Goal: Task Accomplishment & Management: Manage account settings

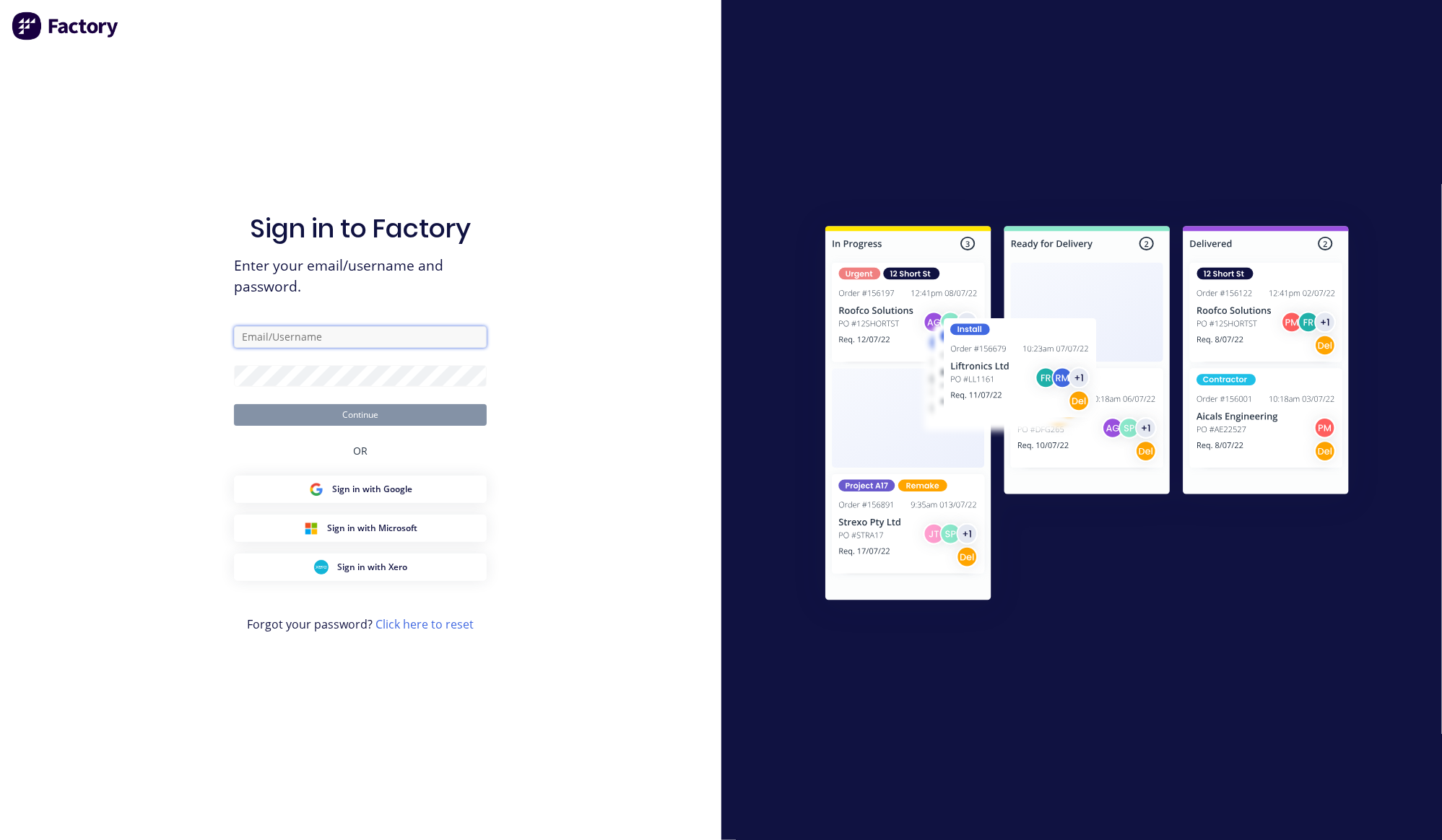
type input "[PERSON_NAME][EMAIL_ADDRESS][DOMAIN_NAME]"
click at [366, 420] on button "Continue" at bounding box center [360, 415] width 253 height 22
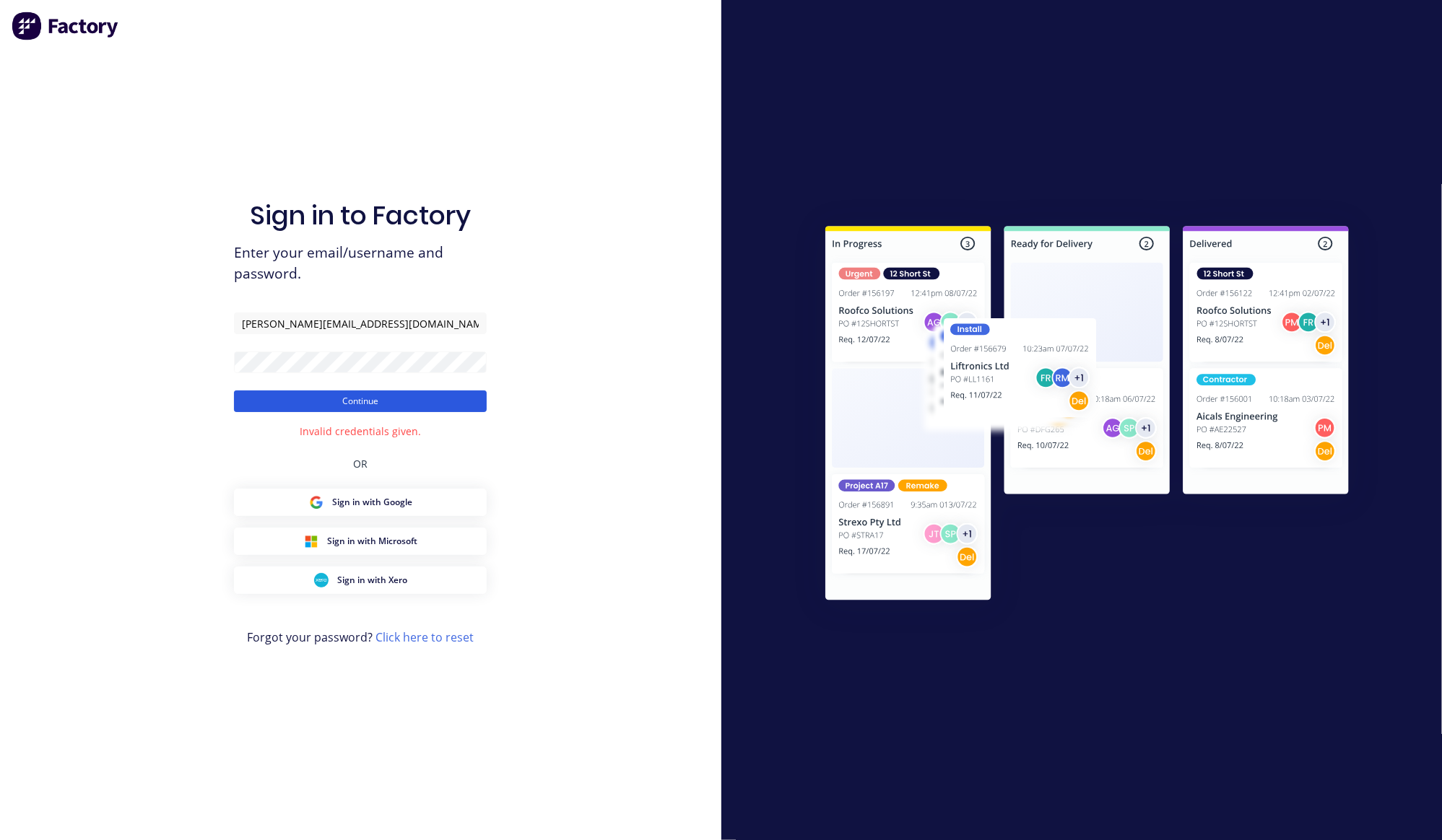
click at [372, 400] on button "Continue" at bounding box center [360, 401] width 253 height 22
click at [355, 387] on form "i.khan@blacklinesteel.com.au Continue" at bounding box center [360, 362] width 253 height 100
click at [360, 395] on button "Continue" at bounding box center [360, 401] width 253 height 22
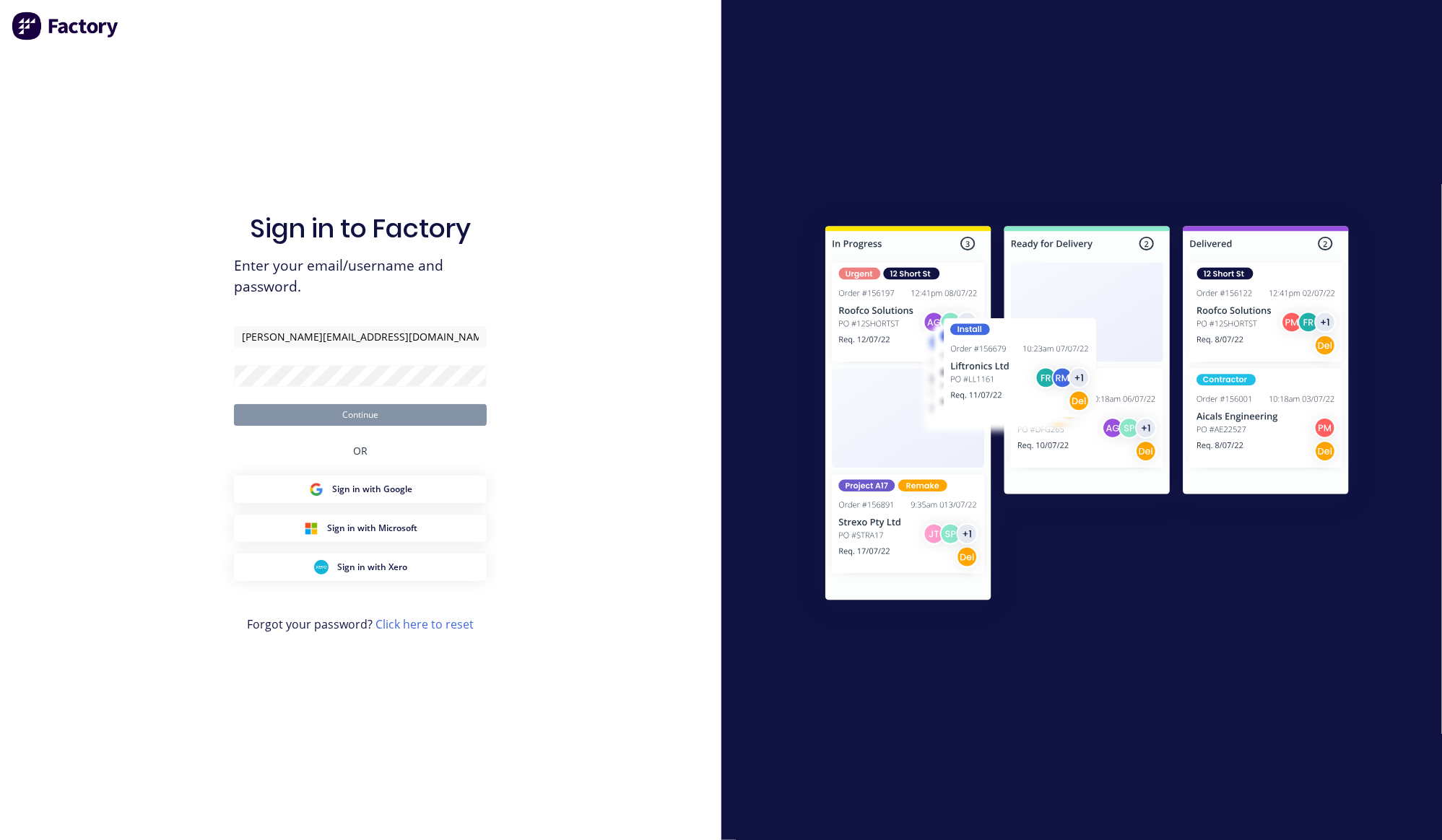
click at [910, 387] on img at bounding box center [1087, 416] width 587 height 437
click at [411, 416] on button "Continue" at bounding box center [360, 415] width 253 height 22
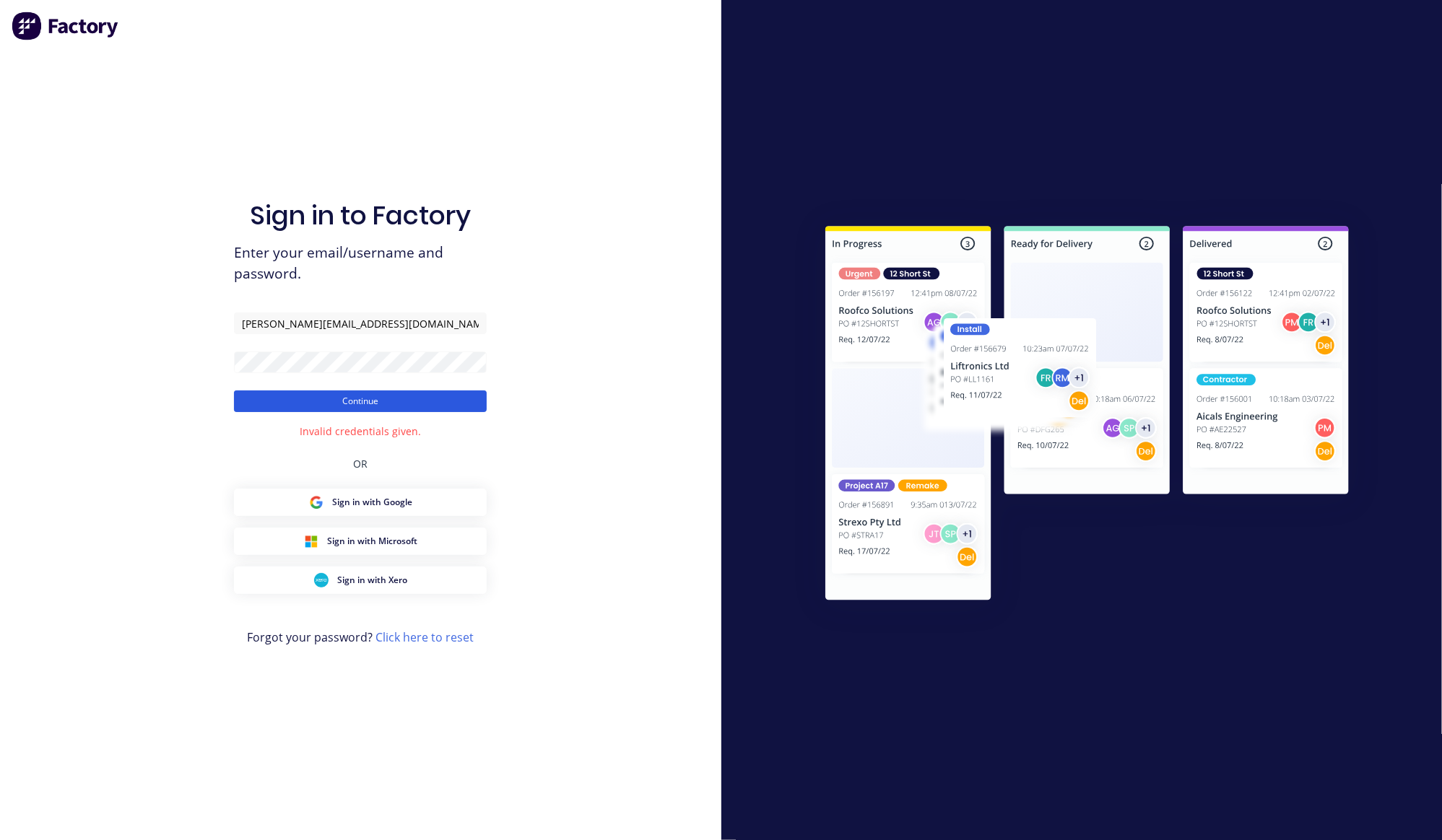
click at [332, 404] on button "Continue" at bounding box center [360, 401] width 253 height 22
click at [332, 403] on button "Continue" at bounding box center [360, 401] width 253 height 22
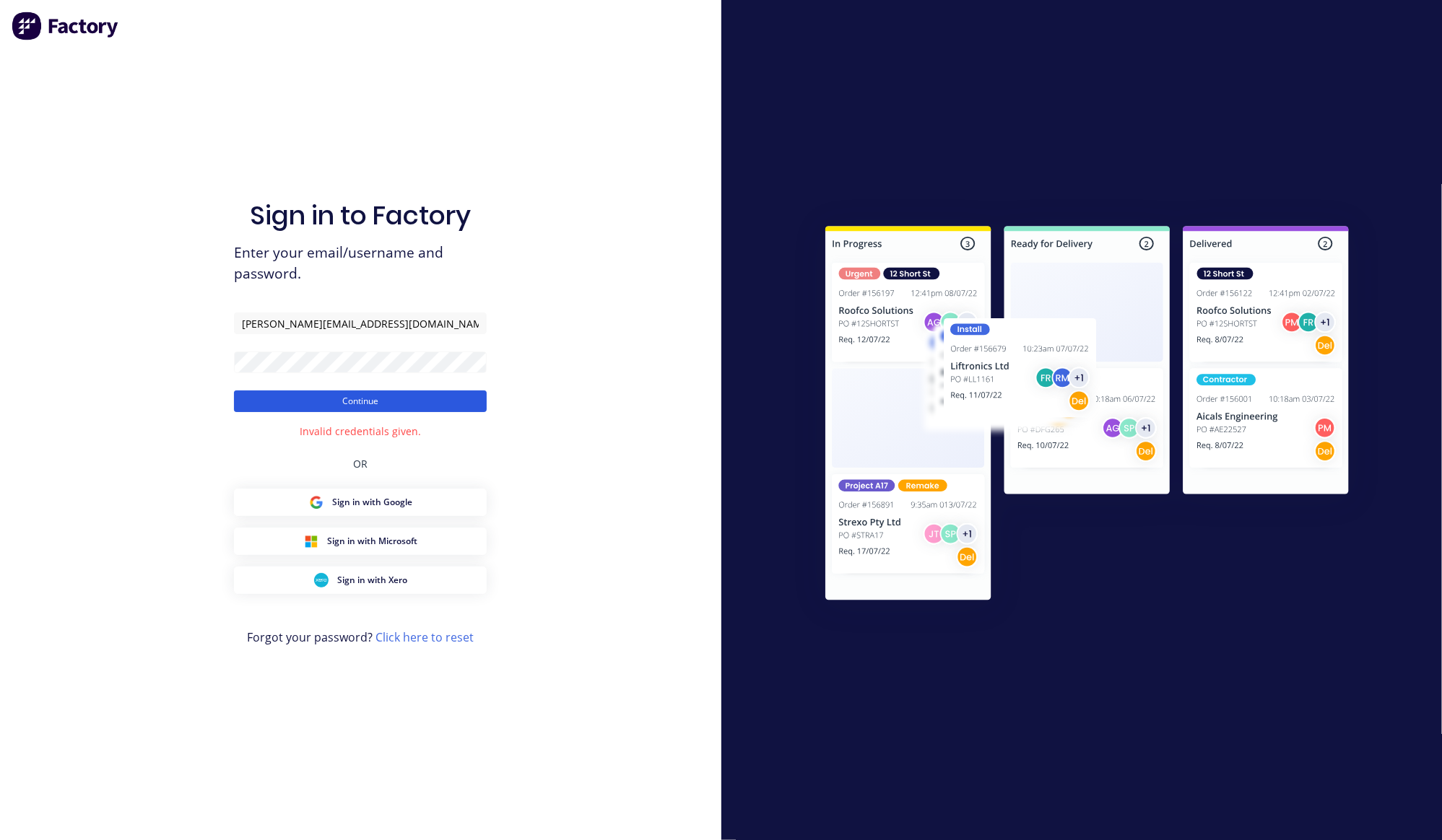
click at [332, 403] on button "Continue" at bounding box center [360, 401] width 253 height 22
type input "Khan"
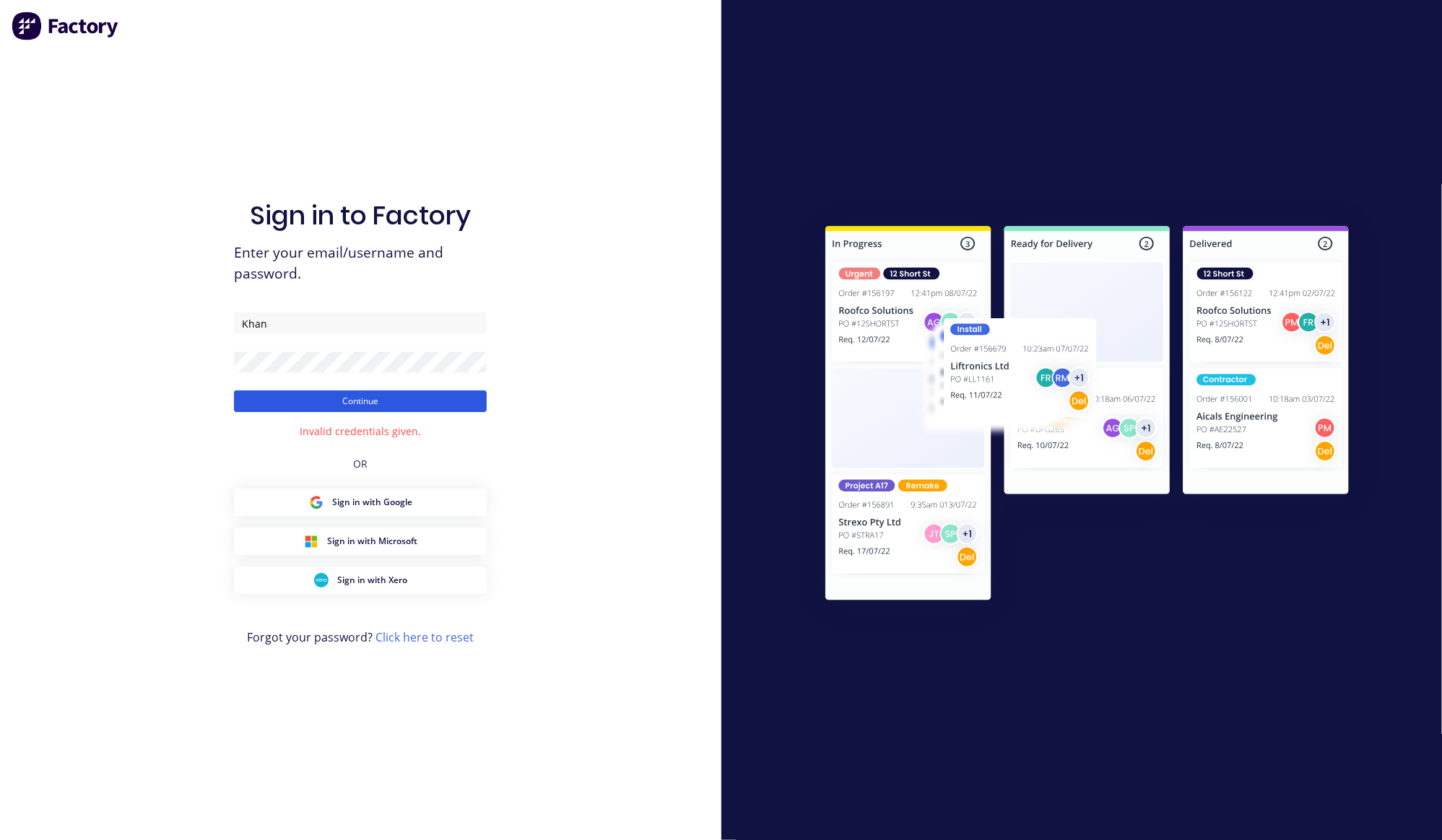
click at [323, 399] on button "Continue" at bounding box center [360, 401] width 253 height 22
click at [326, 398] on button "Continue" at bounding box center [360, 401] width 253 height 22
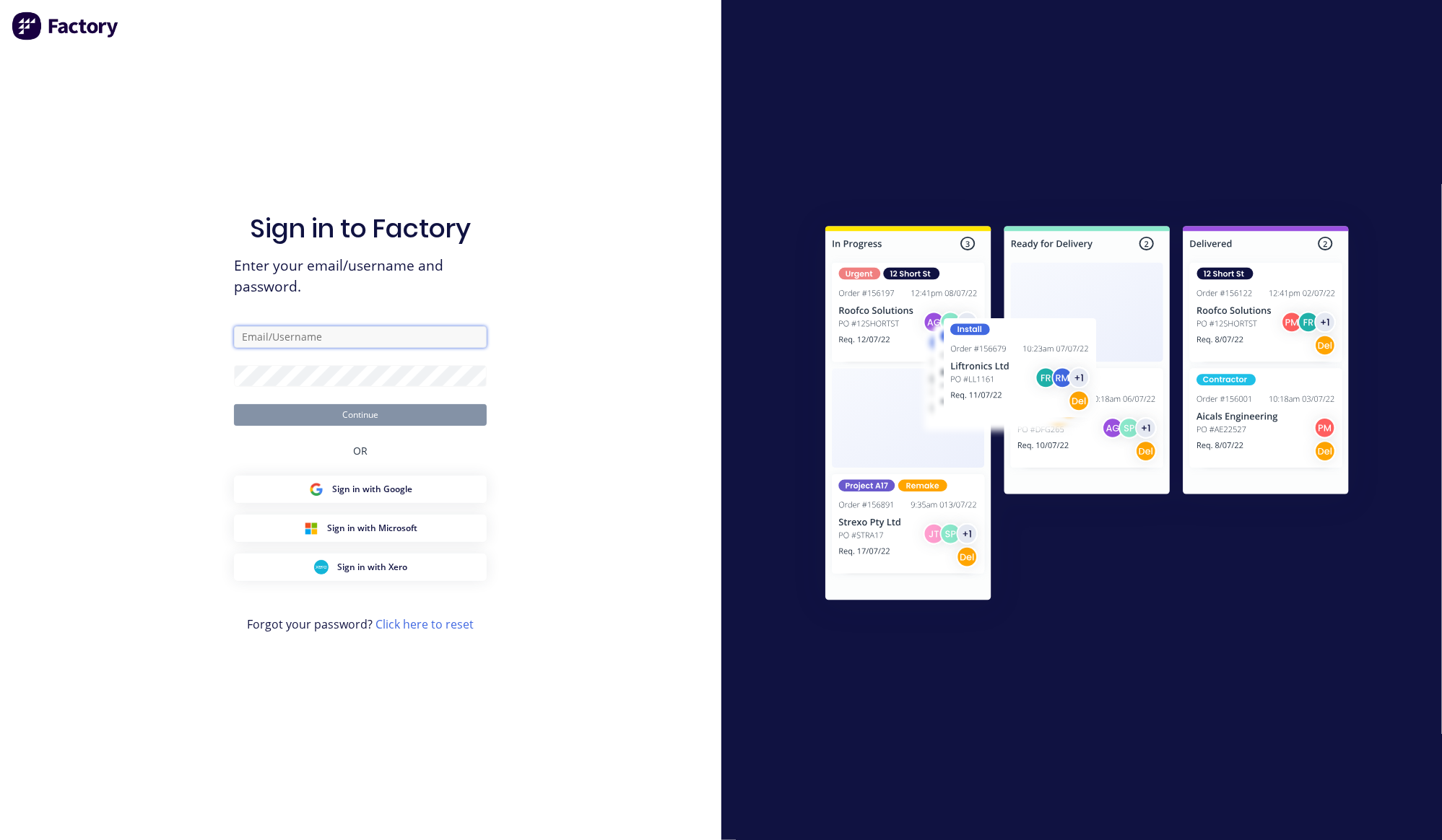
type input "[PERSON_NAME][EMAIL_ADDRESS][DOMAIN_NAME]"
click at [395, 416] on button "Continue" at bounding box center [360, 415] width 253 height 22
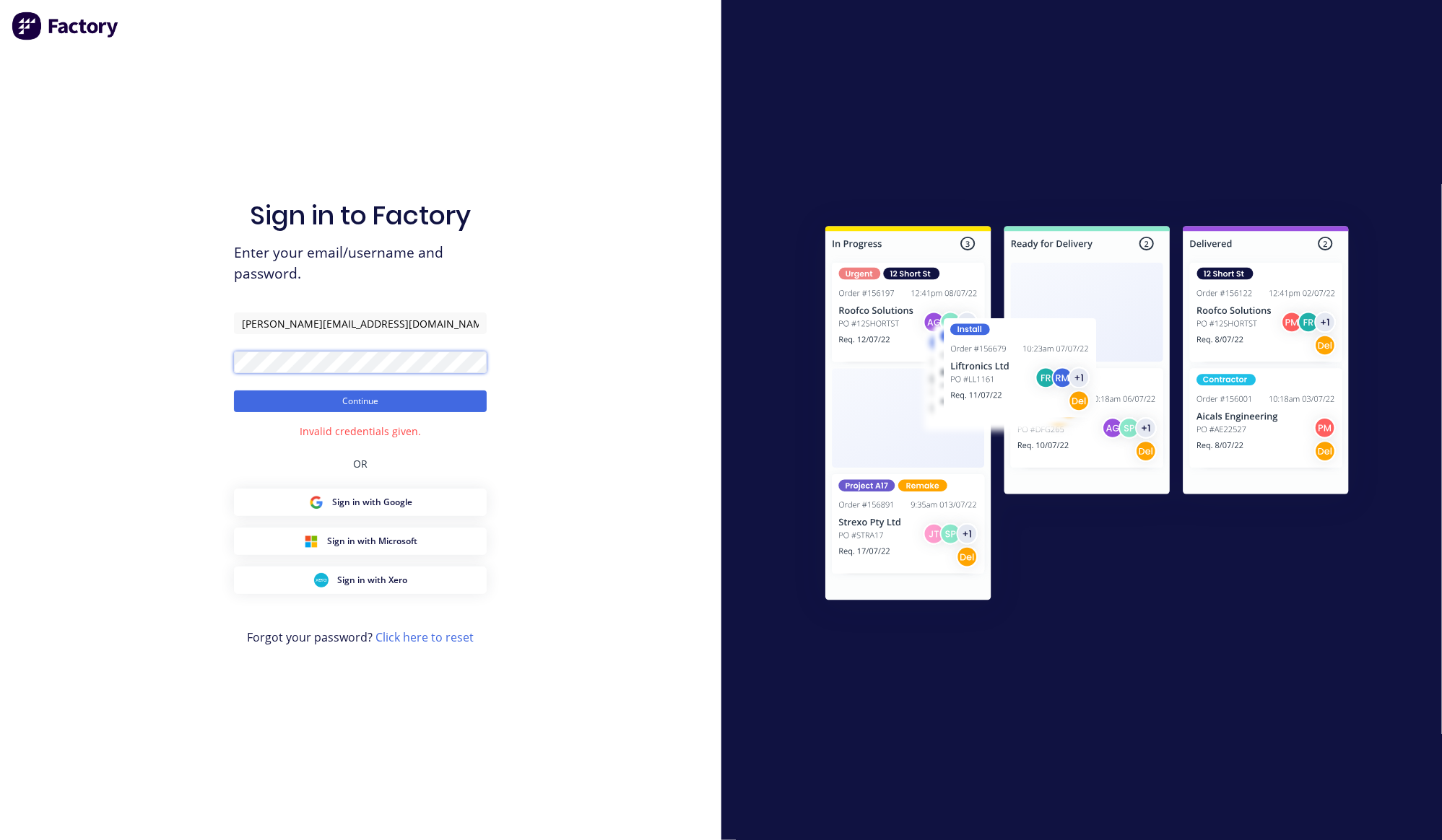
click at [234, 390] on button "Continue" at bounding box center [360, 401] width 253 height 22
click at [322, 404] on button "Continue" at bounding box center [360, 401] width 253 height 22
click at [322, 403] on button "Continue" at bounding box center [360, 401] width 253 height 22
click at [234, 390] on button "Continue" at bounding box center [360, 401] width 253 height 22
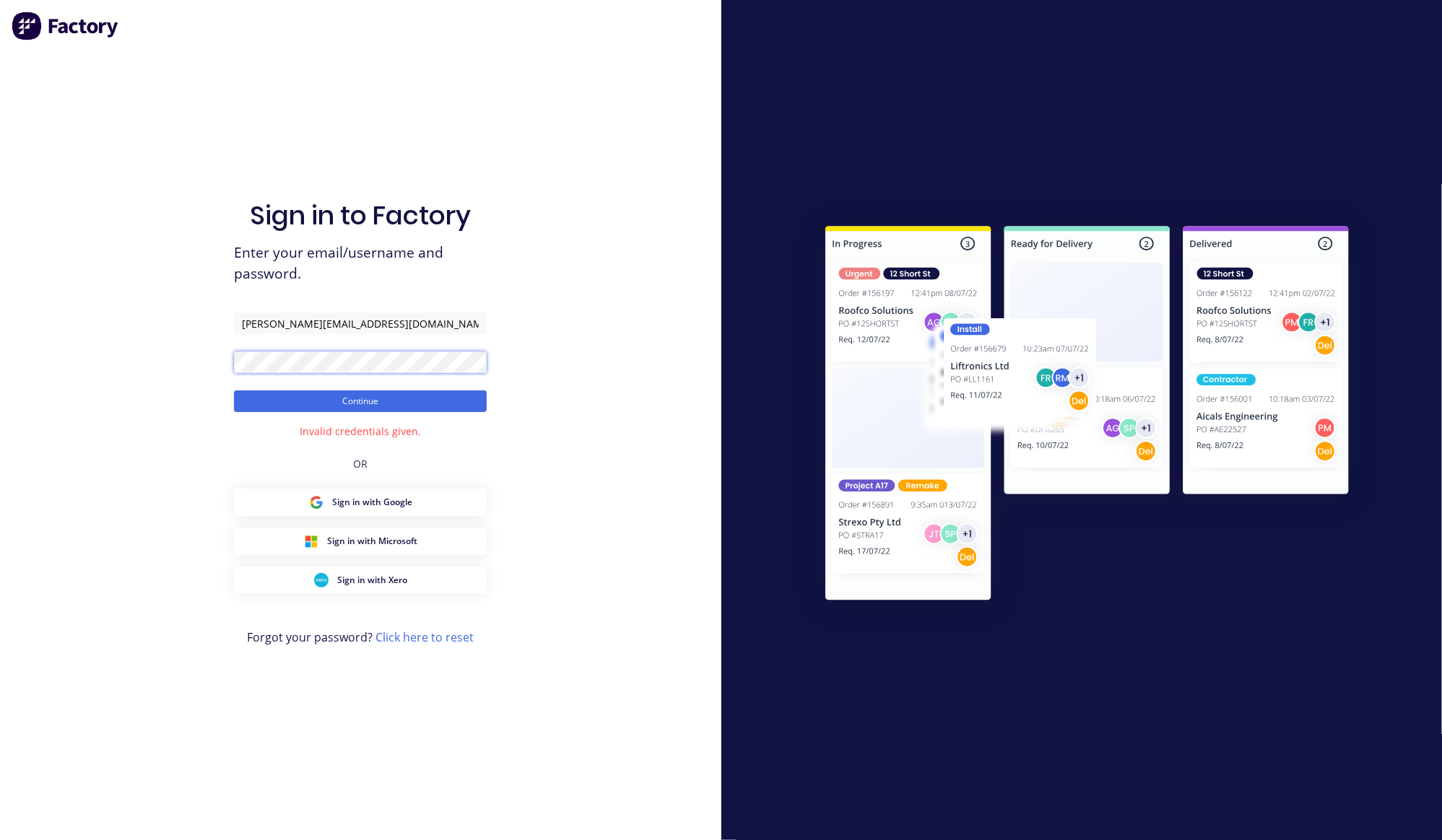
click at [234, 390] on button "Continue" at bounding box center [360, 401] width 253 height 22
click at [333, 398] on button "Continue" at bounding box center [360, 401] width 253 height 22
click at [413, 639] on link "Click here to reset" at bounding box center [424, 637] width 98 height 16
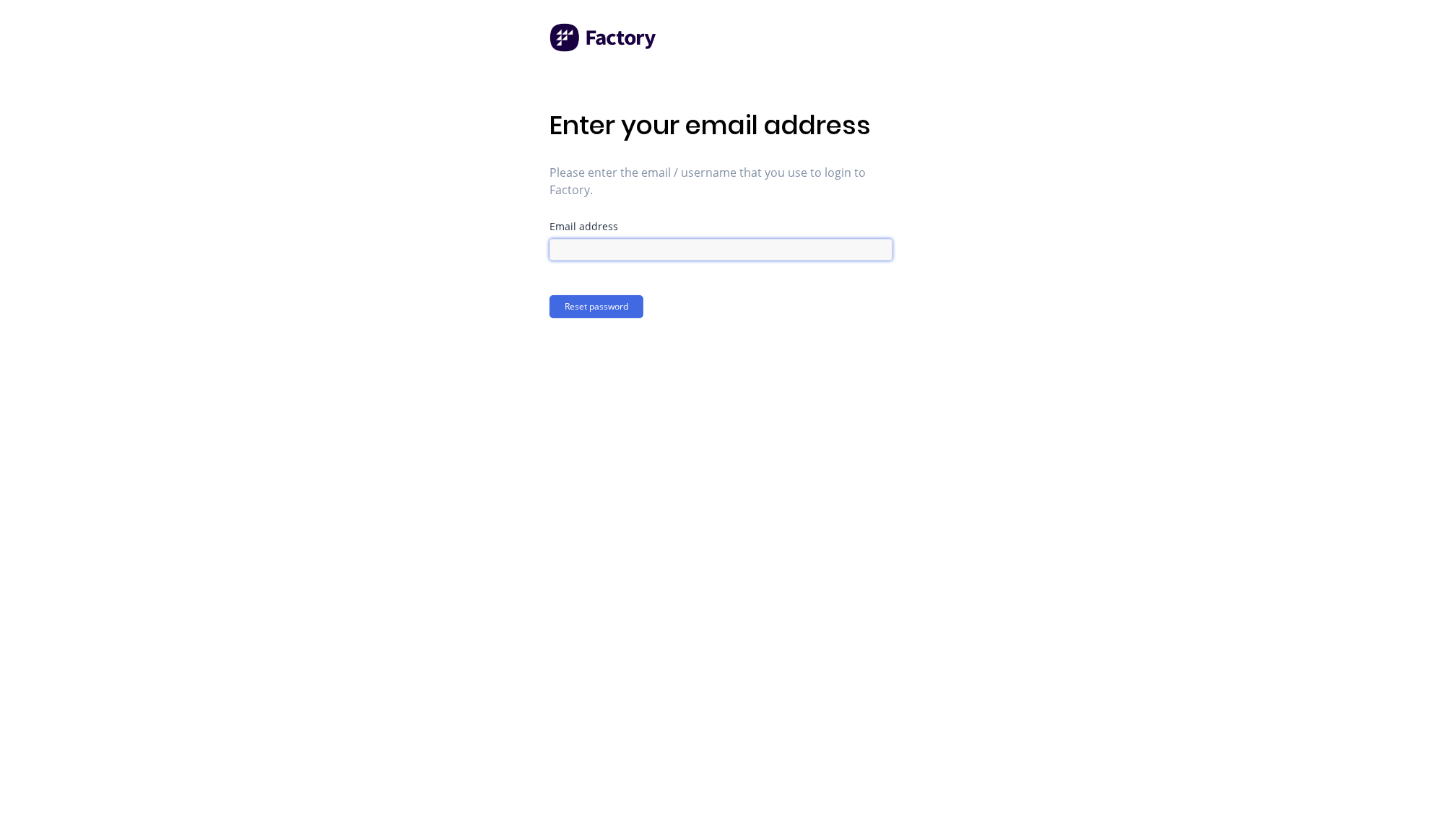
click at [571, 251] on input at bounding box center [721, 250] width 343 height 22
type input "[PERSON_NAME][EMAIL_ADDRESS][DOMAIN_NAME]"
click at [618, 304] on button "Reset password" at bounding box center [596, 307] width 94 height 23
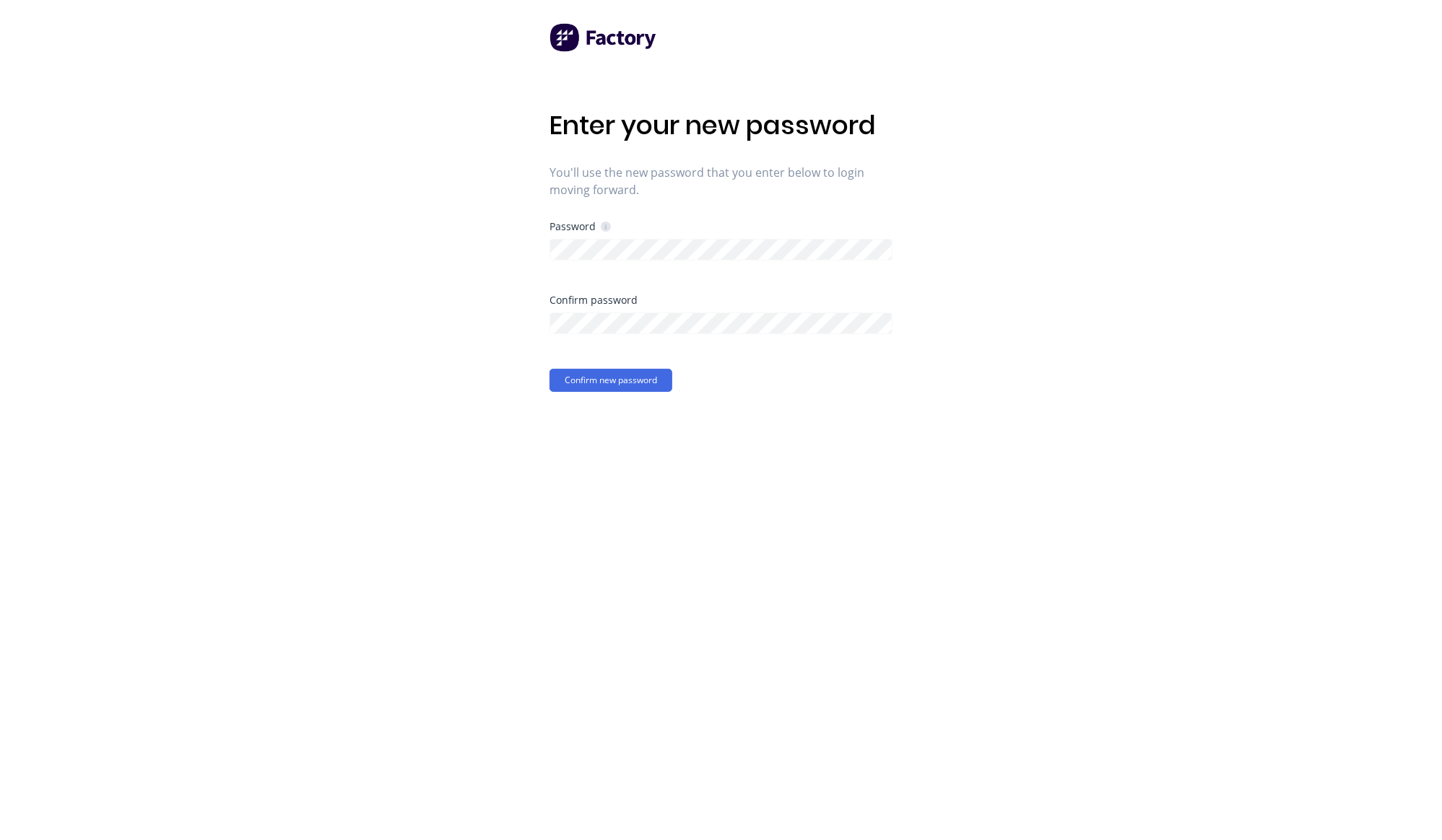
click at [606, 226] on icon at bounding box center [606, 227] width 10 height 10
drag, startPoint x: 569, startPoint y: 506, endPoint x: 552, endPoint y: 448, distance: 60.4
click at [569, 506] on div "Enter your new password You'll use the new password that you enter below to log…" at bounding box center [721, 420] width 343 height 840
click at [884, 591] on div "Enter your new password You'll use the new password that you enter below to log…" at bounding box center [721, 420] width 343 height 840
click at [621, 381] on button "Confirm new password" at bounding box center [611, 381] width 123 height 23
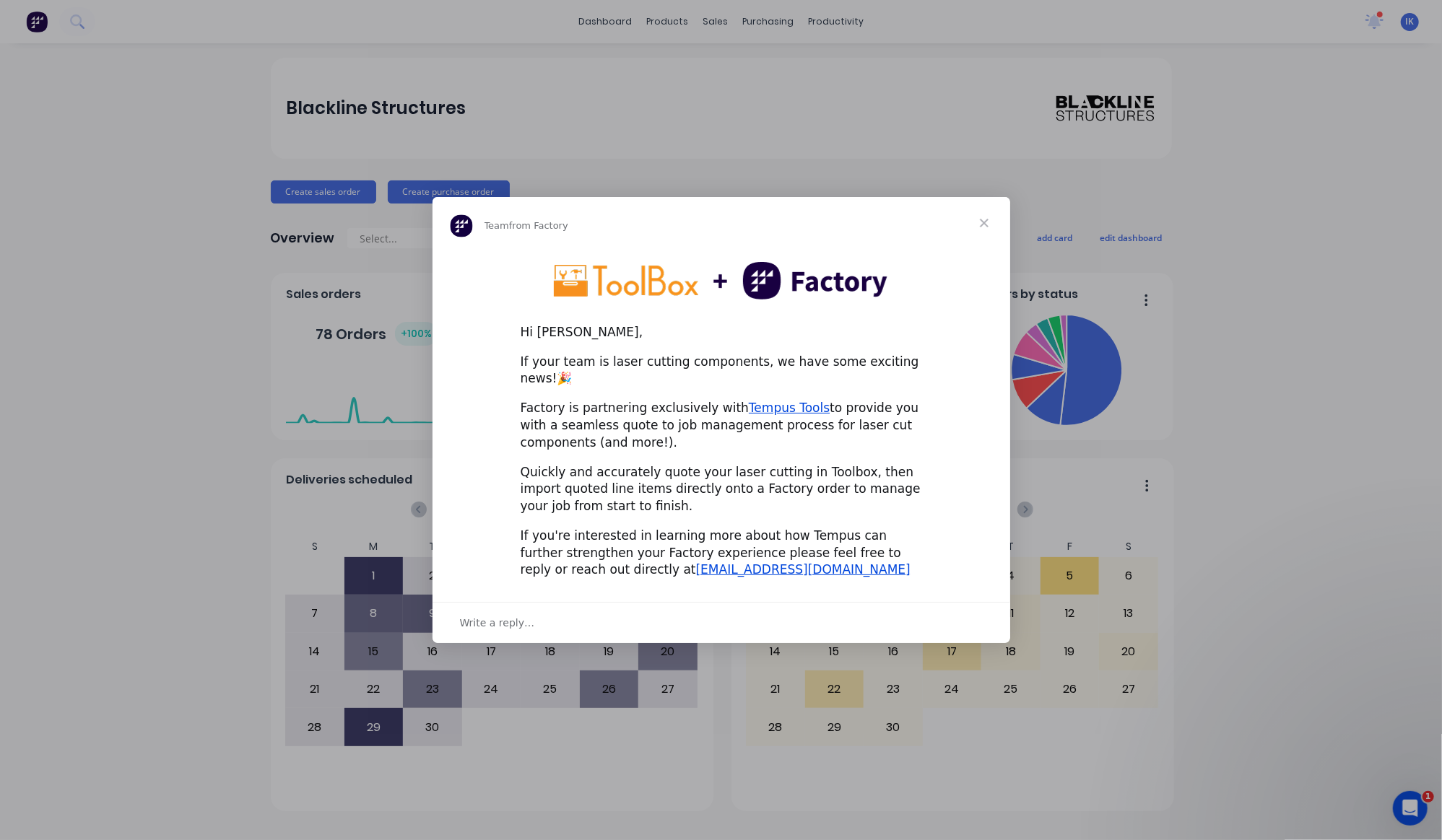
click at [984, 233] on span "Close" at bounding box center [984, 223] width 52 height 52
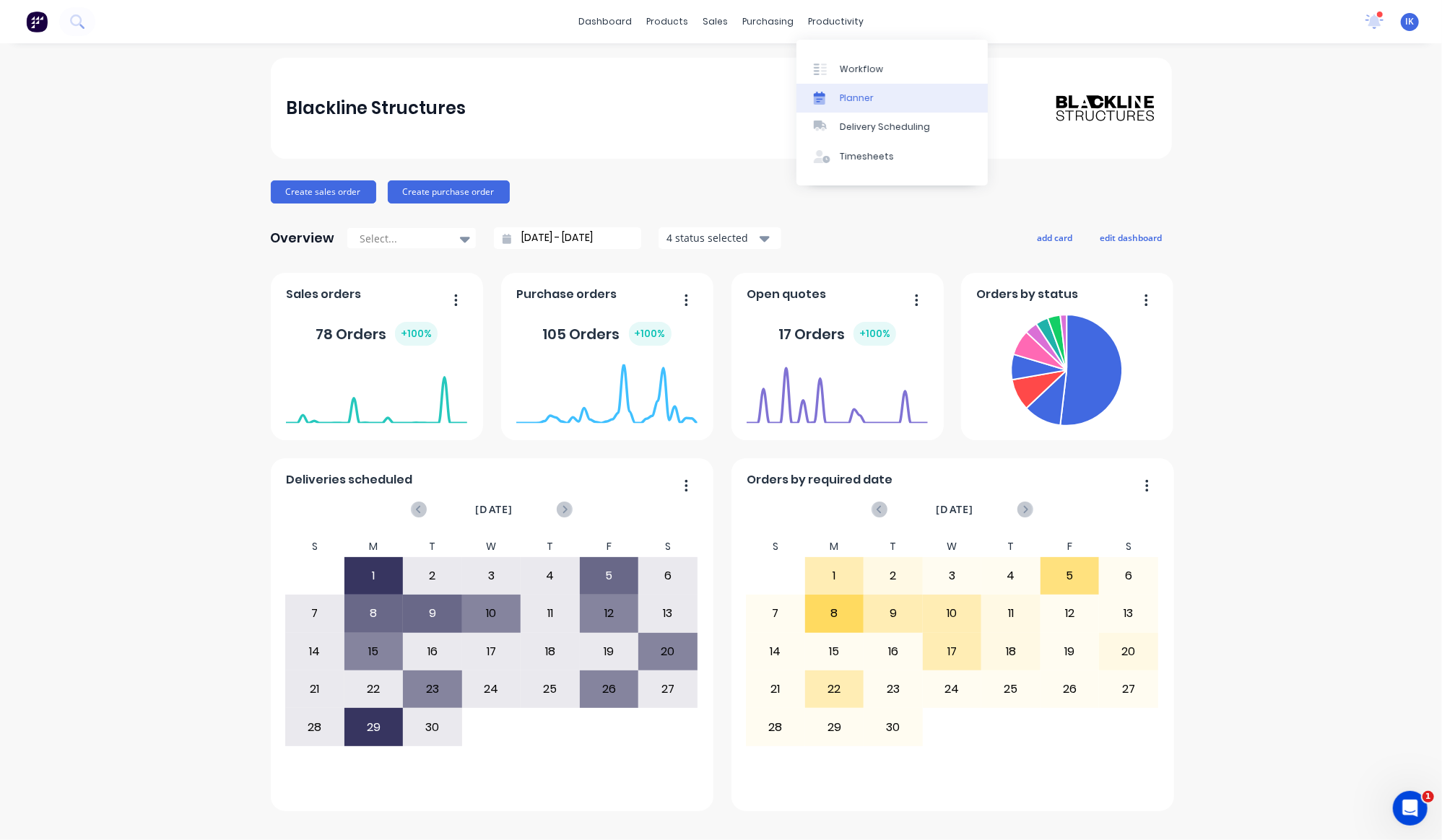
click at [859, 102] on div "Planner" at bounding box center [856, 98] width 34 height 13
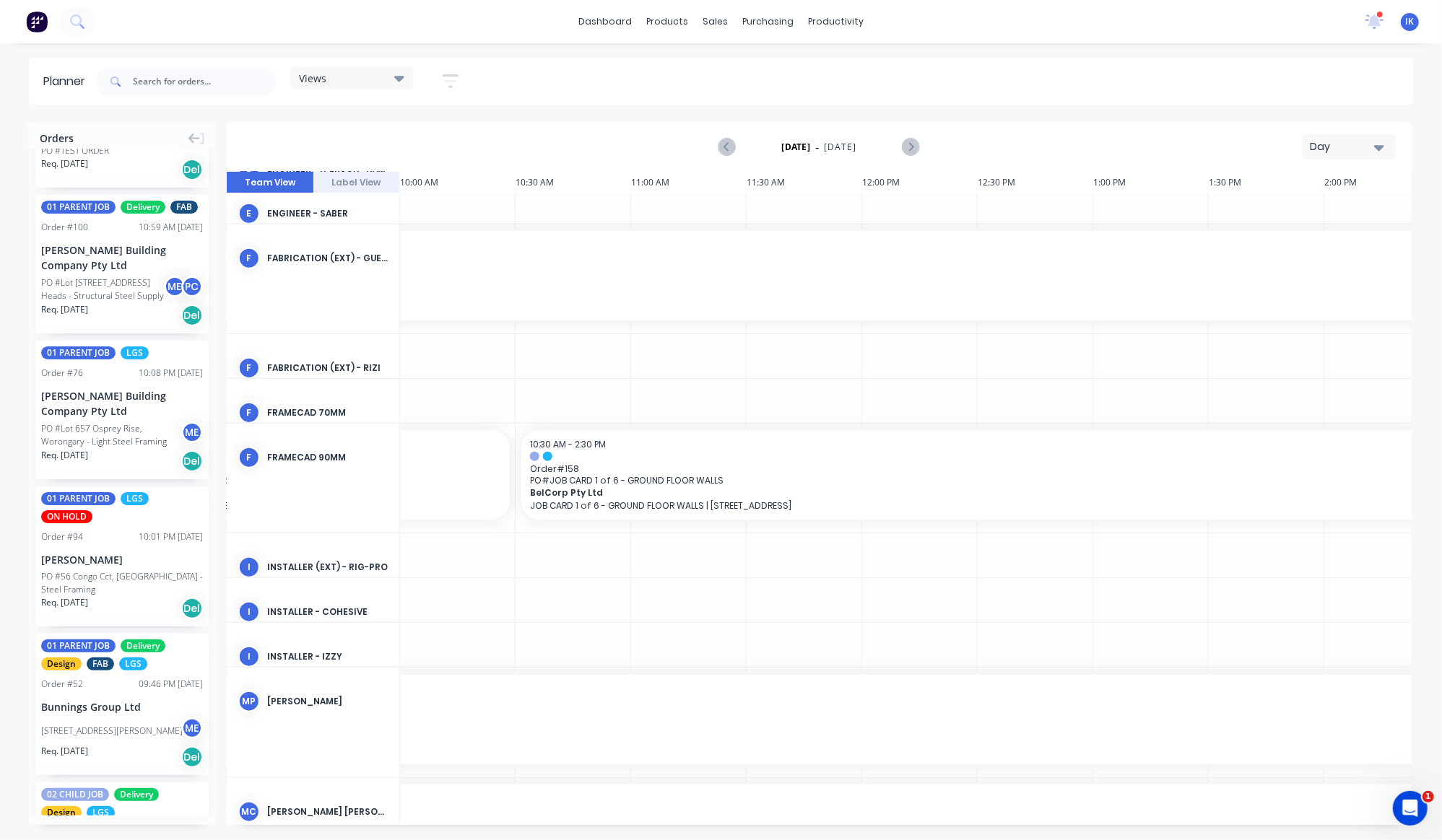
scroll to position [860, 925]
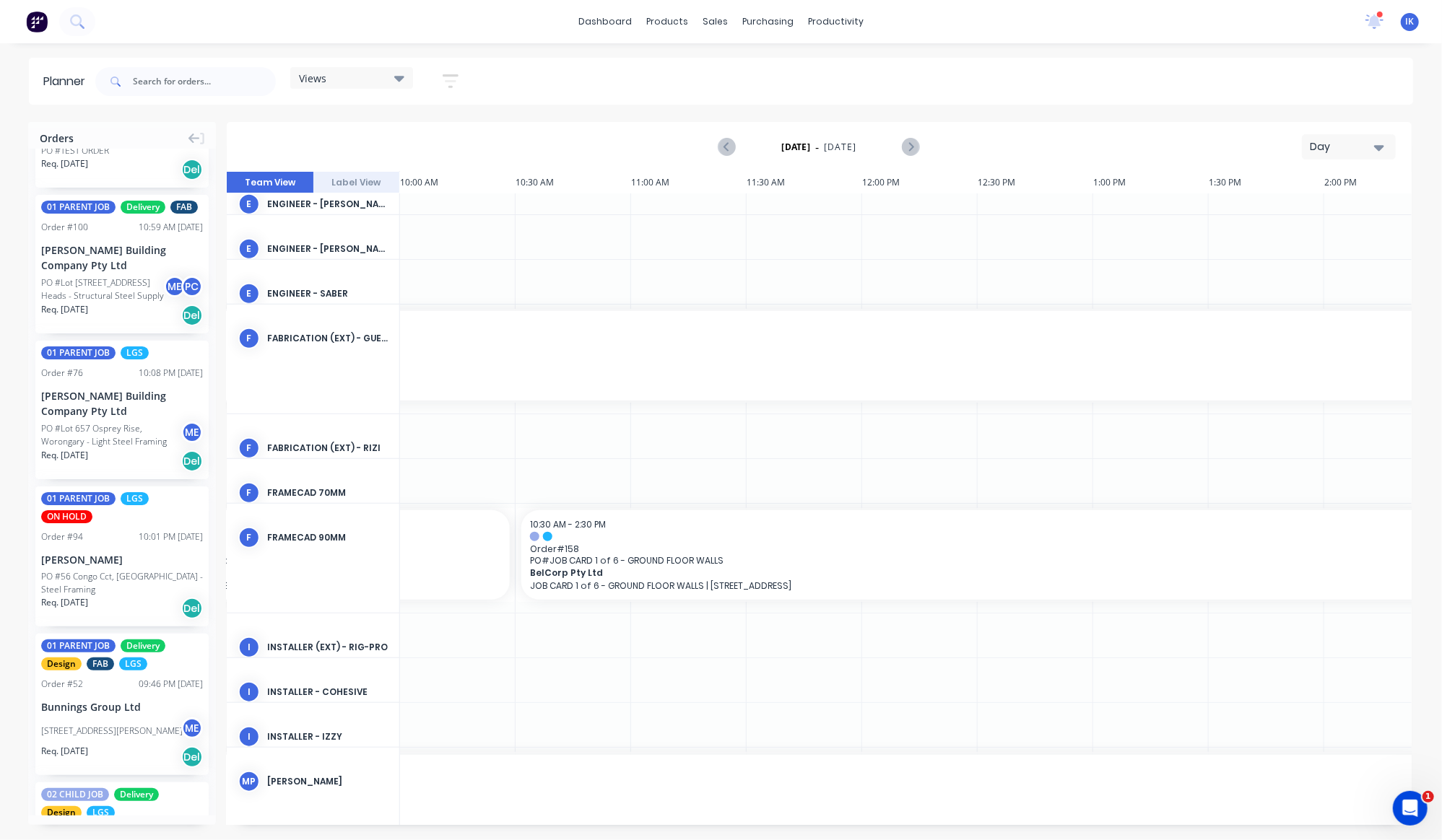
click at [1383, 145] on icon "button" at bounding box center [1379, 148] width 10 height 16
click at [1313, 211] on div "Week" at bounding box center [1323, 214] width 143 height 29
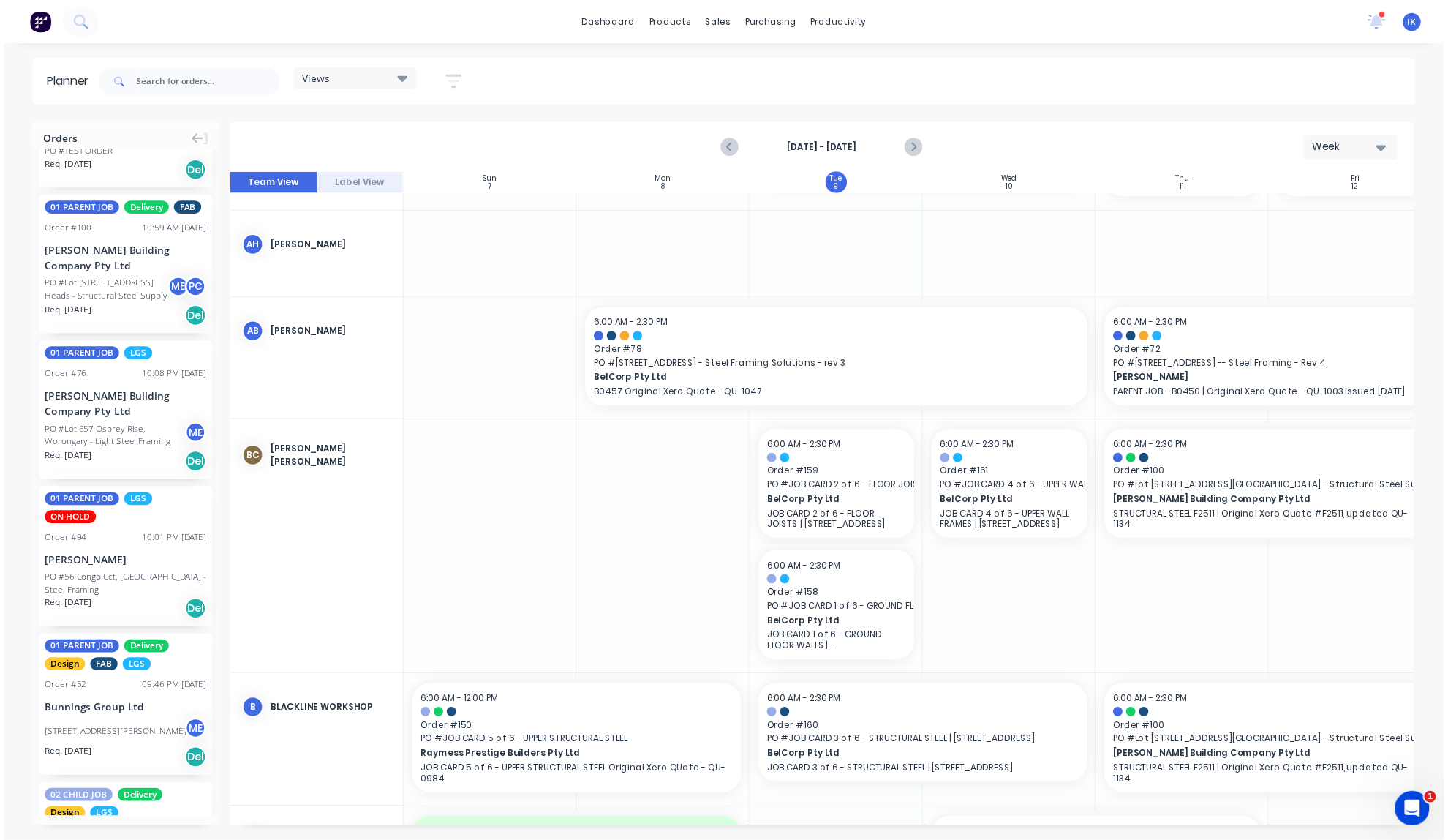
scroll to position [487, 0]
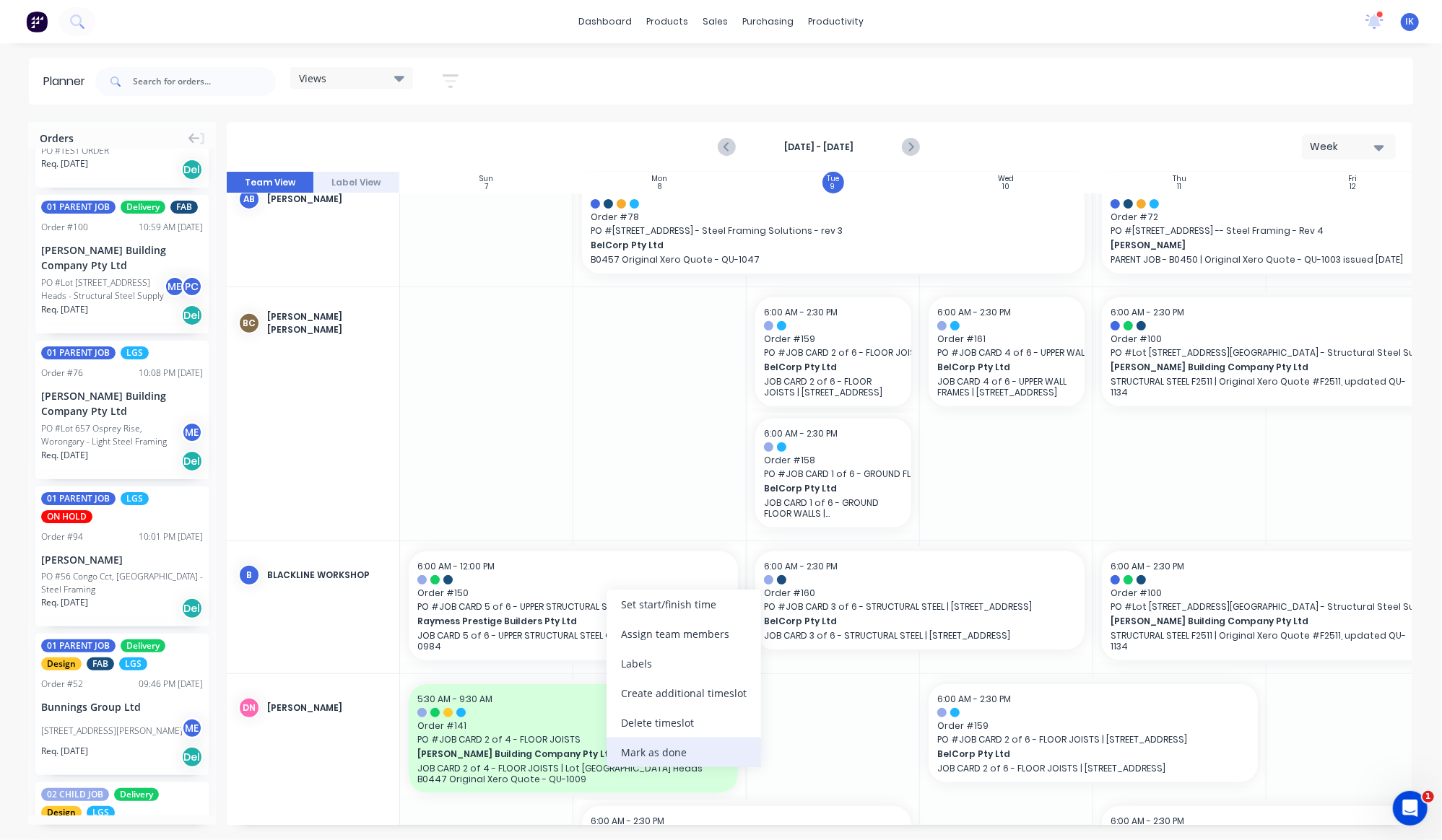
click at [685, 749] on div "Mark as done" at bounding box center [684, 752] width 155 height 30
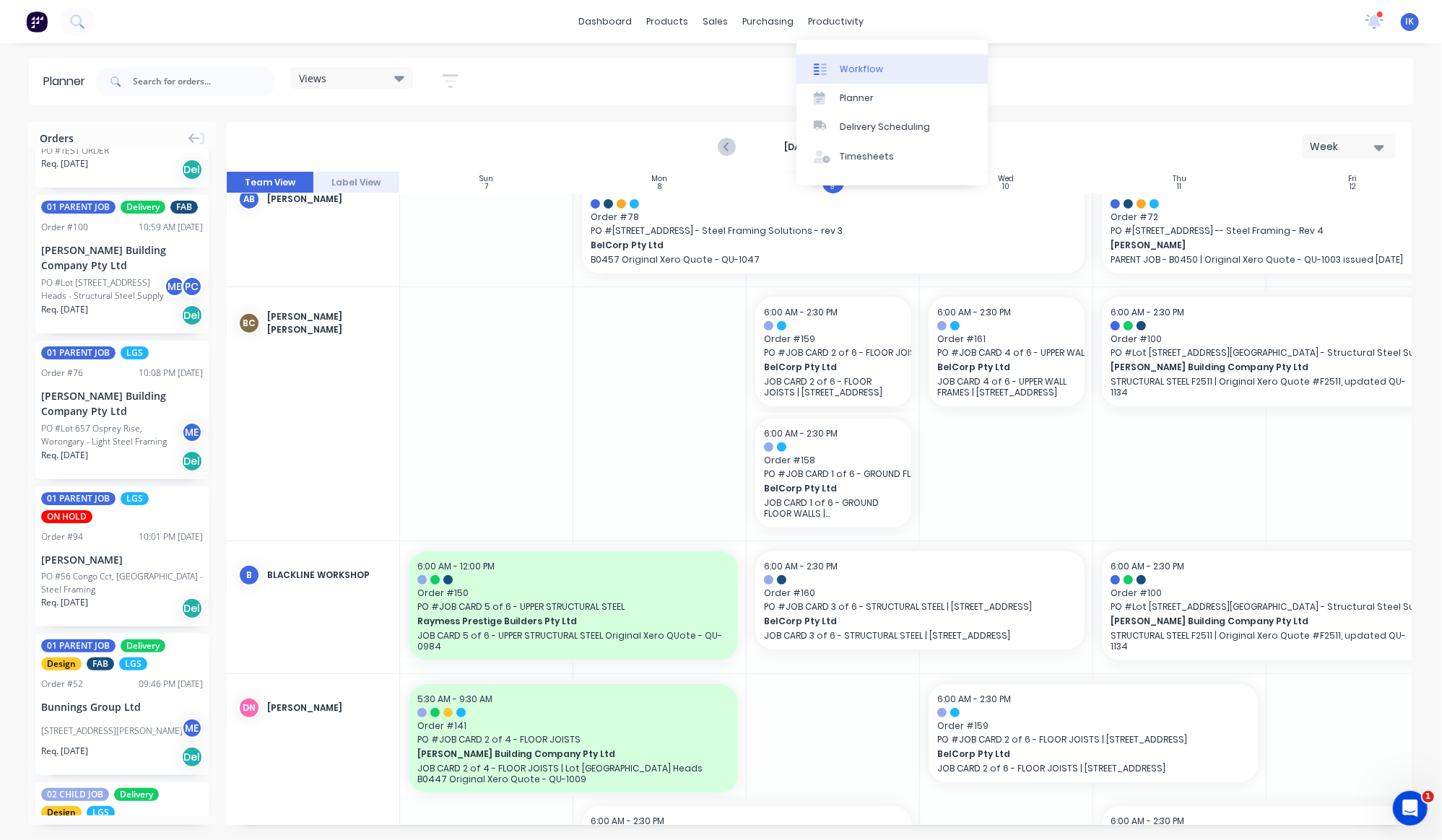
click at [863, 73] on div "Workflow" at bounding box center [861, 69] width 44 height 13
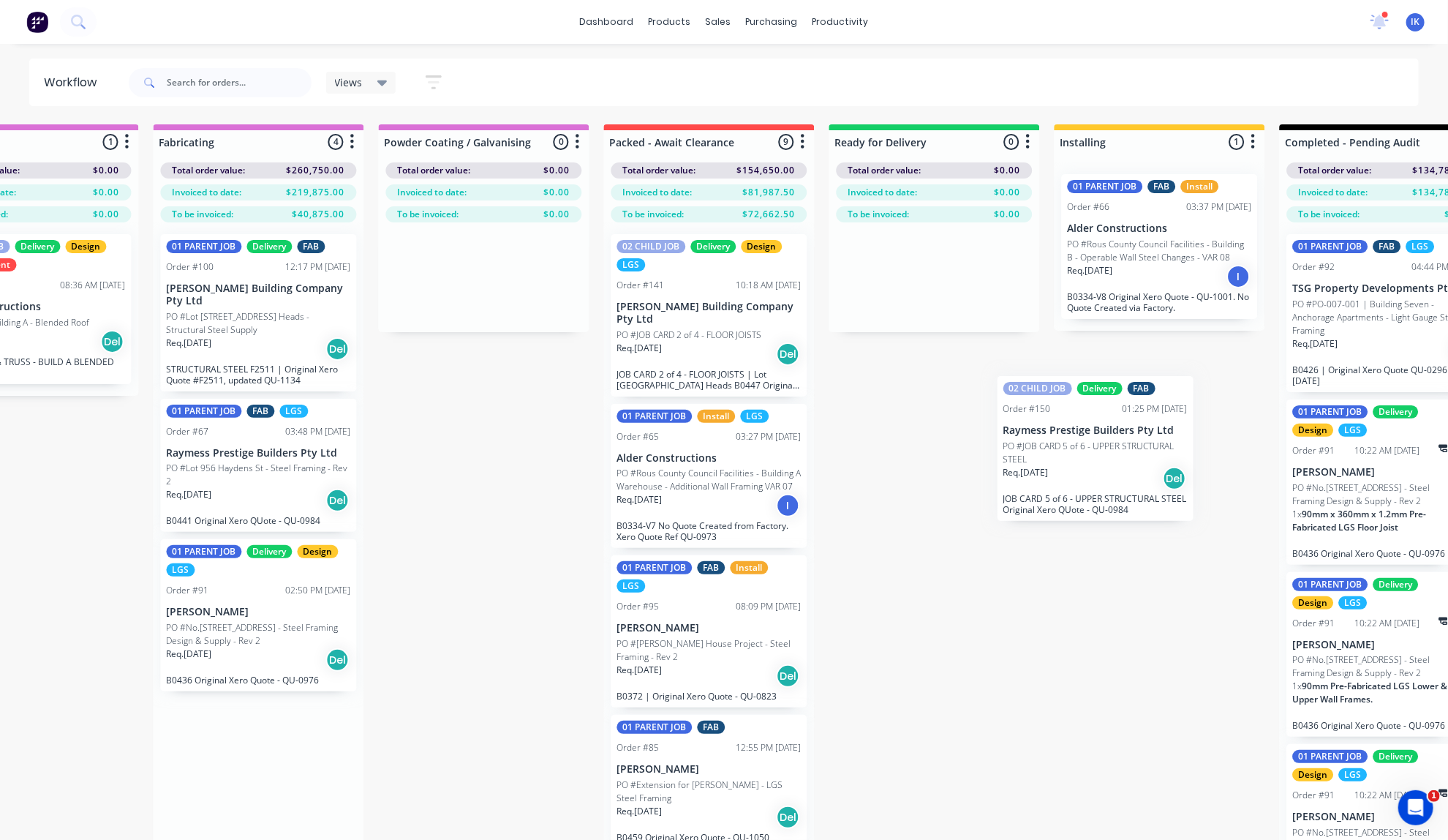
scroll to position [0, 1708]
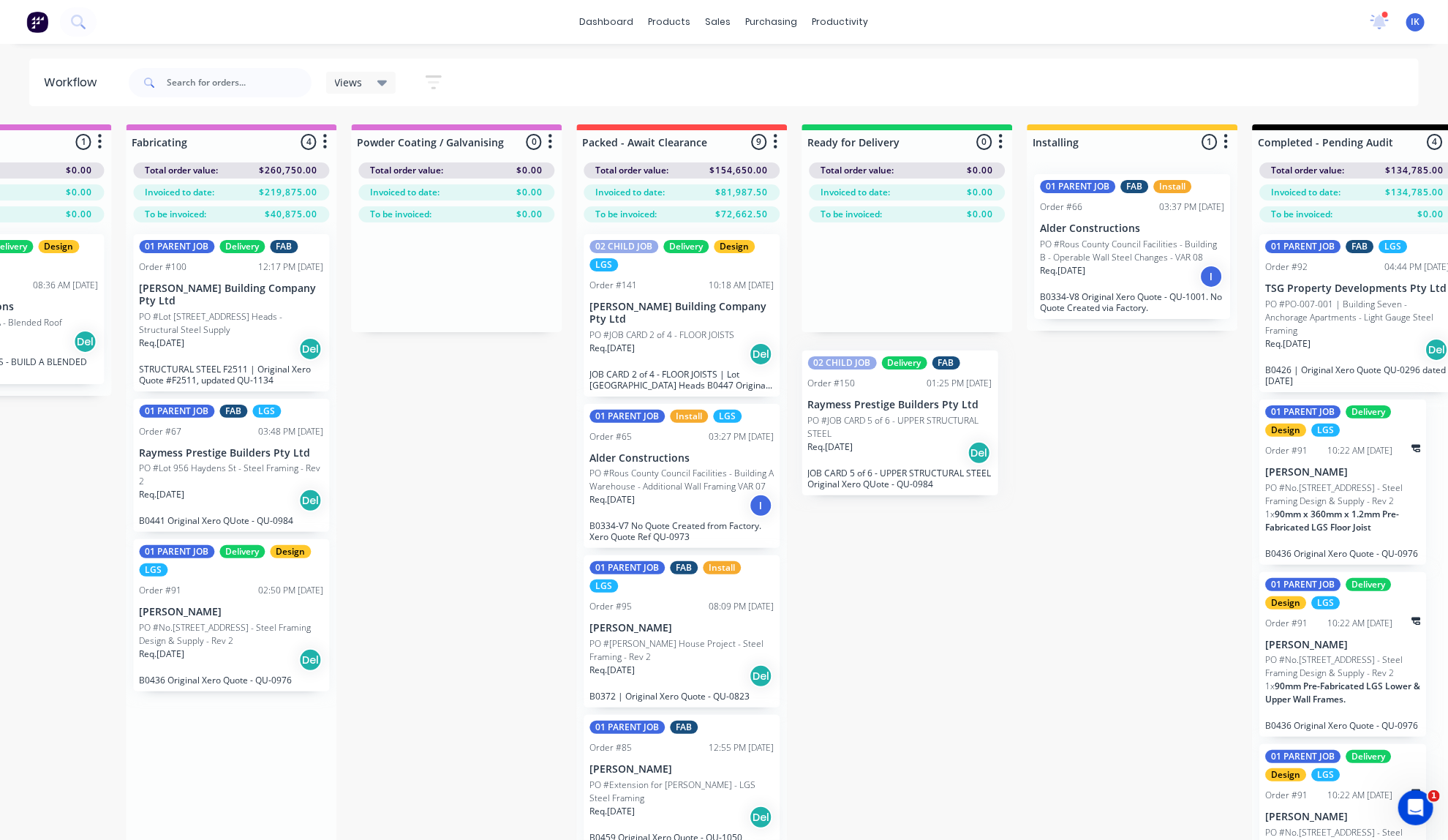
drag, startPoint x: 612, startPoint y: 465, endPoint x: 861, endPoint y: 426, distance: 252.0
click at [861, 426] on div "Submitted 4 Summaries Total order value Invoiced to date To be invoiced Total o…" at bounding box center [137, 505] width 3712 height 762
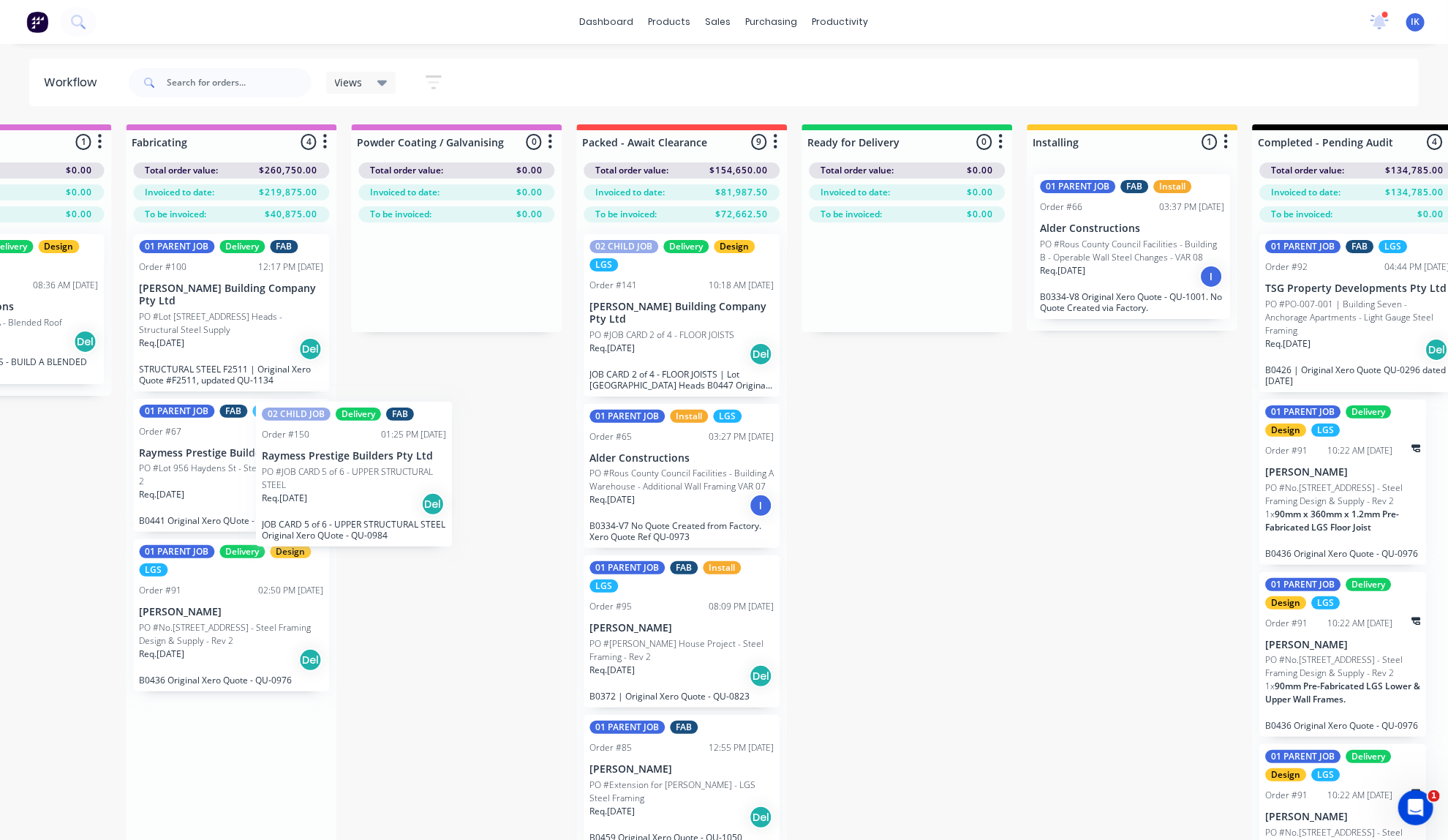
scroll to position [0, 1703]
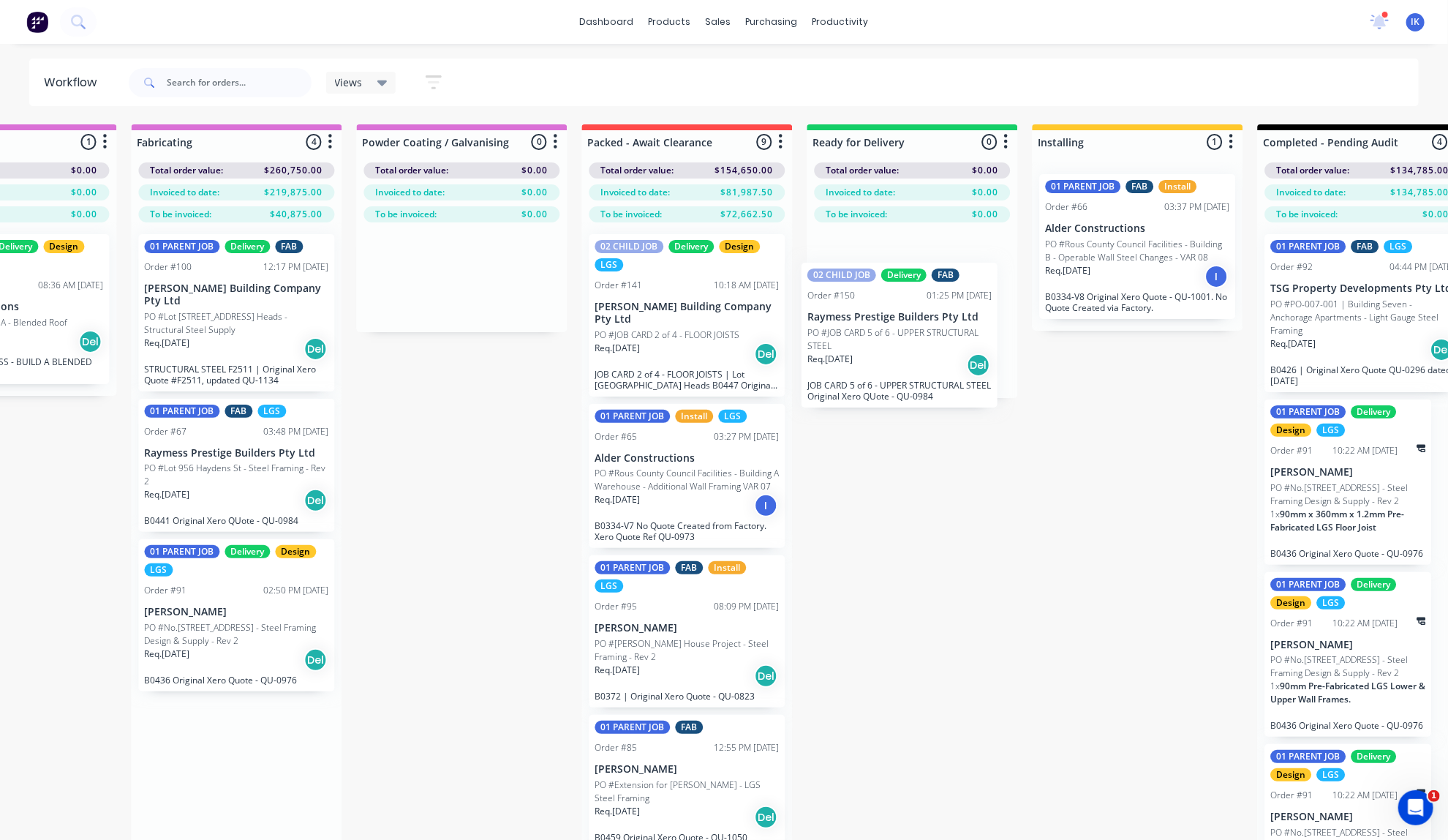
drag, startPoint x: 269, startPoint y: 446, endPoint x: 920, endPoint y: 313, distance: 664.4
click at [920, 313] on div "Submitted 4 Summaries Total order value Invoiced to date To be invoiced Total o…" at bounding box center [142, 505] width 3712 height 762
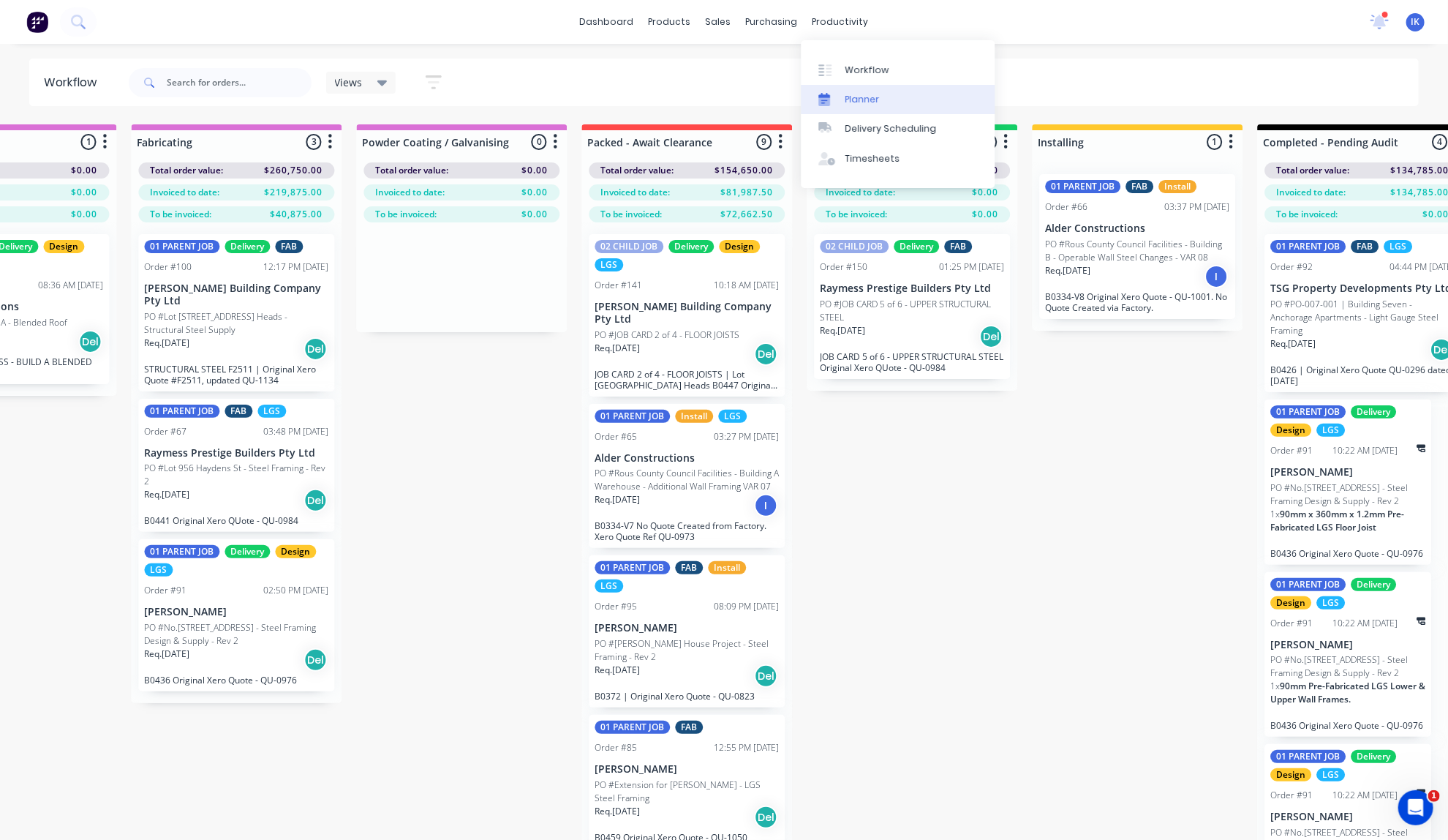
click at [856, 93] on div "Planner" at bounding box center [861, 99] width 35 height 13
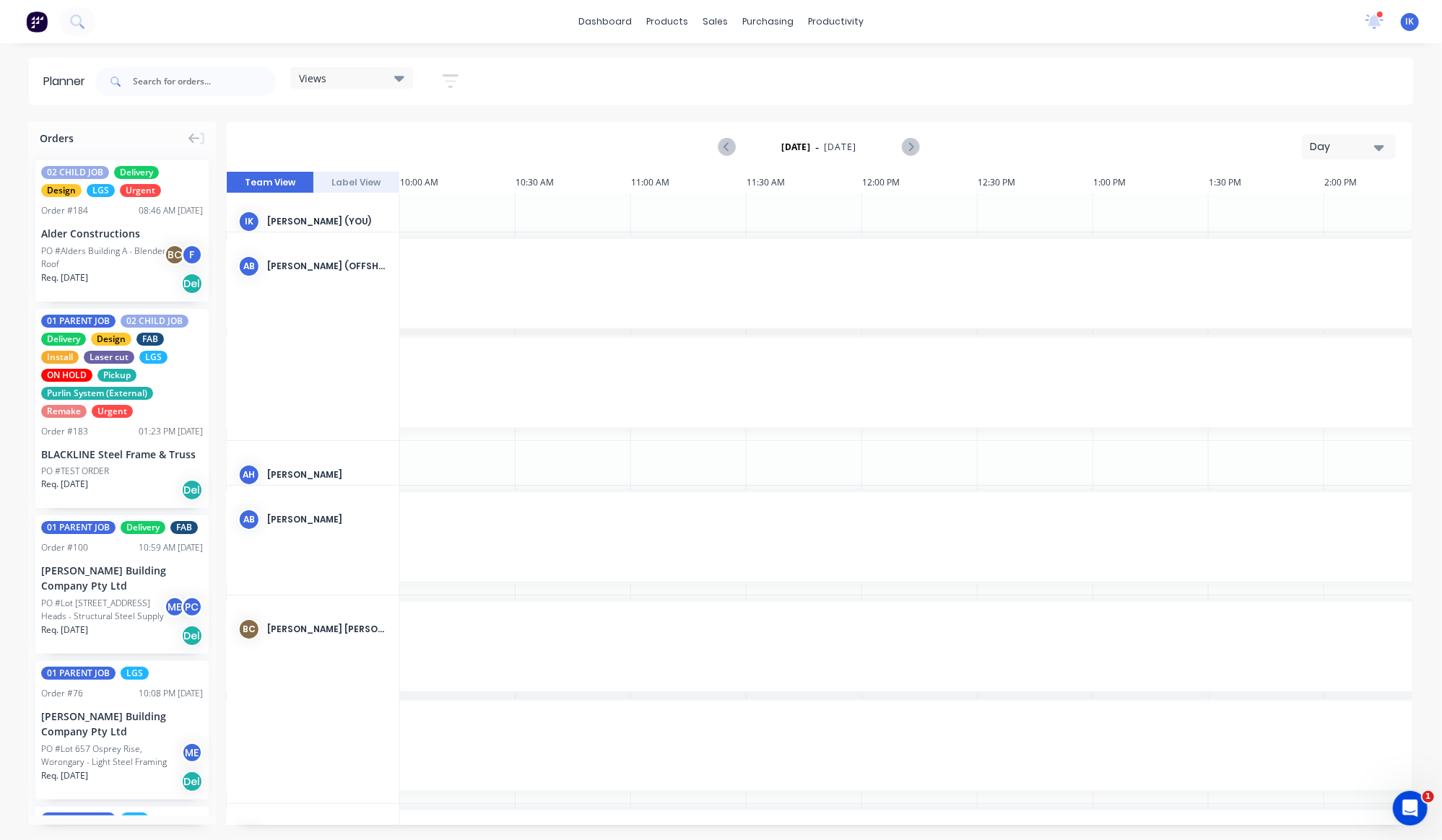
scroll to position [0, 925]
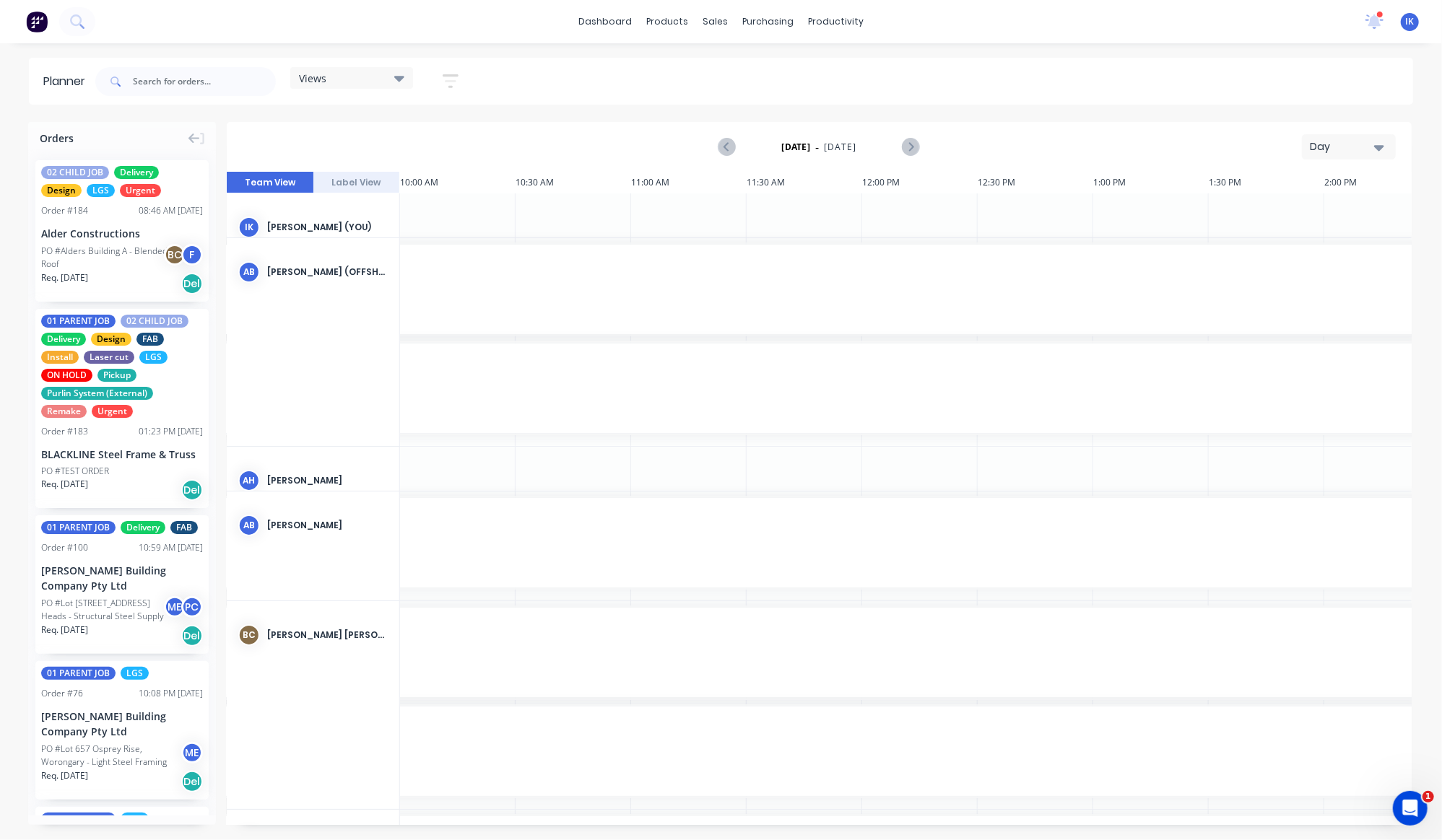
click at [1375, 153] on icon "button" at bounding box center [1379, 148] width 10 height 16
click at [1318, 219] on div "Week" at bounding box center [1323, 214] width 143 height 29
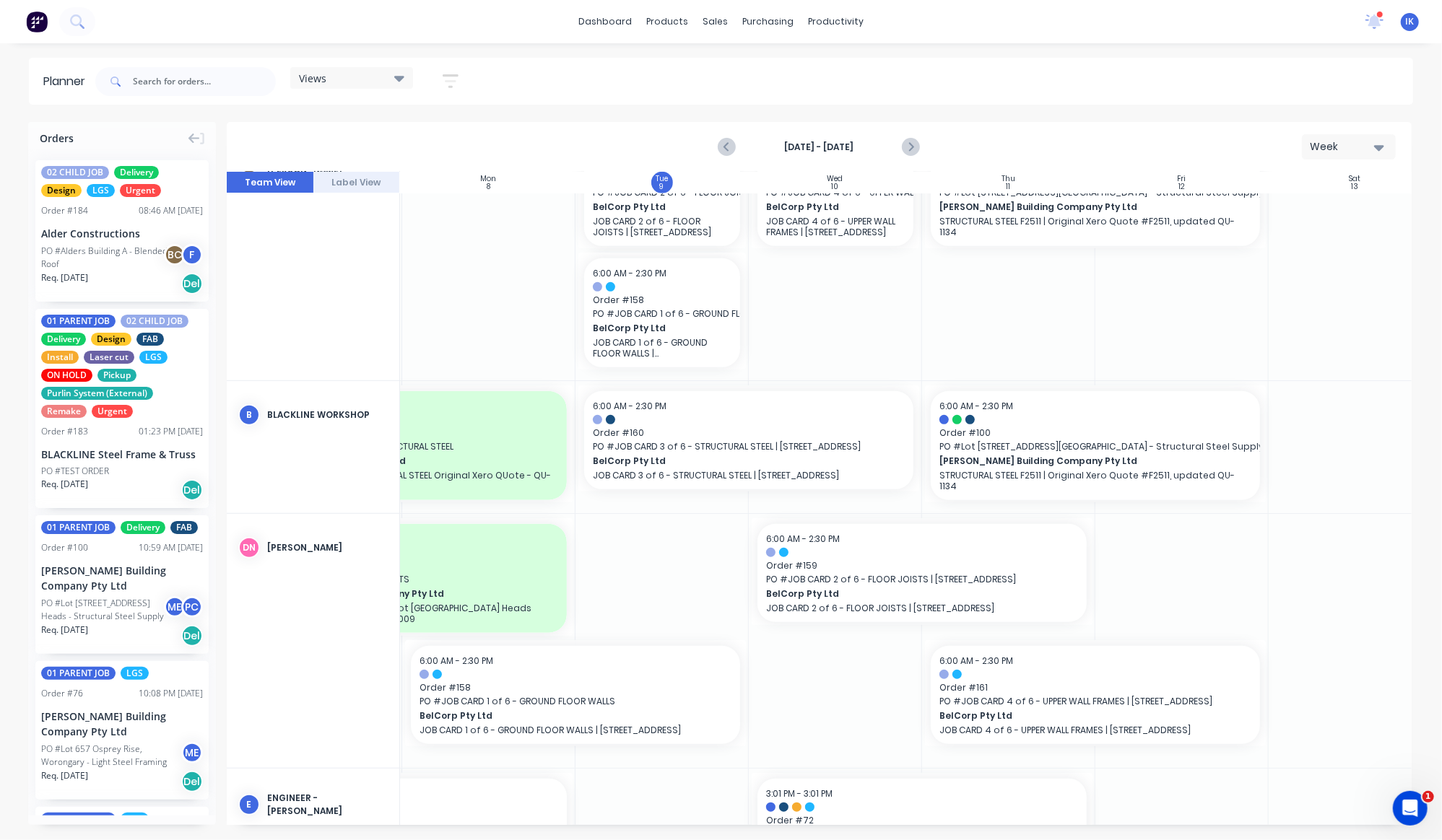
scroll to position [641, 206]
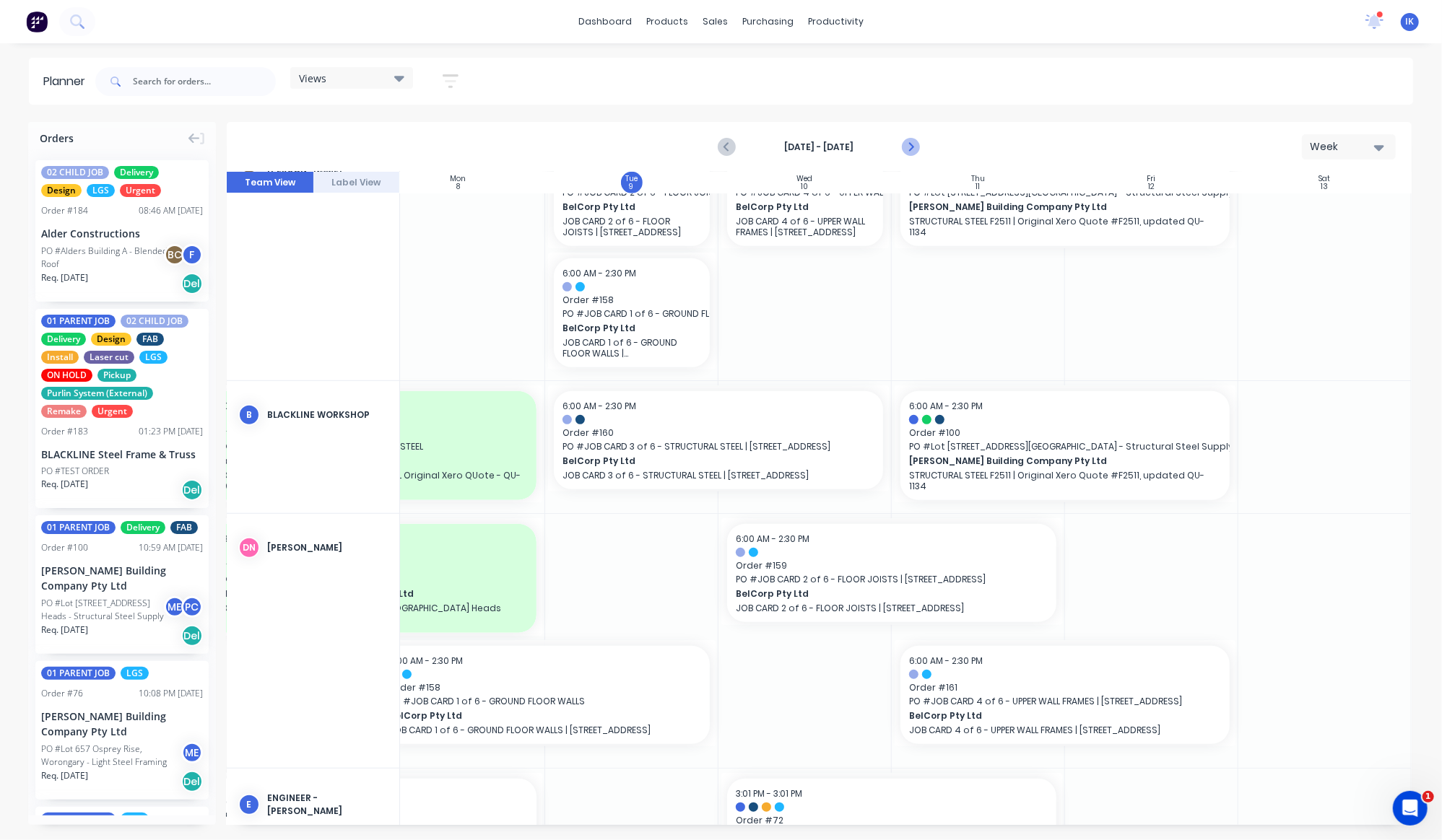
click at [913, 148] on icon "Next page" at bounding box center [910, 148] width 7 height 12
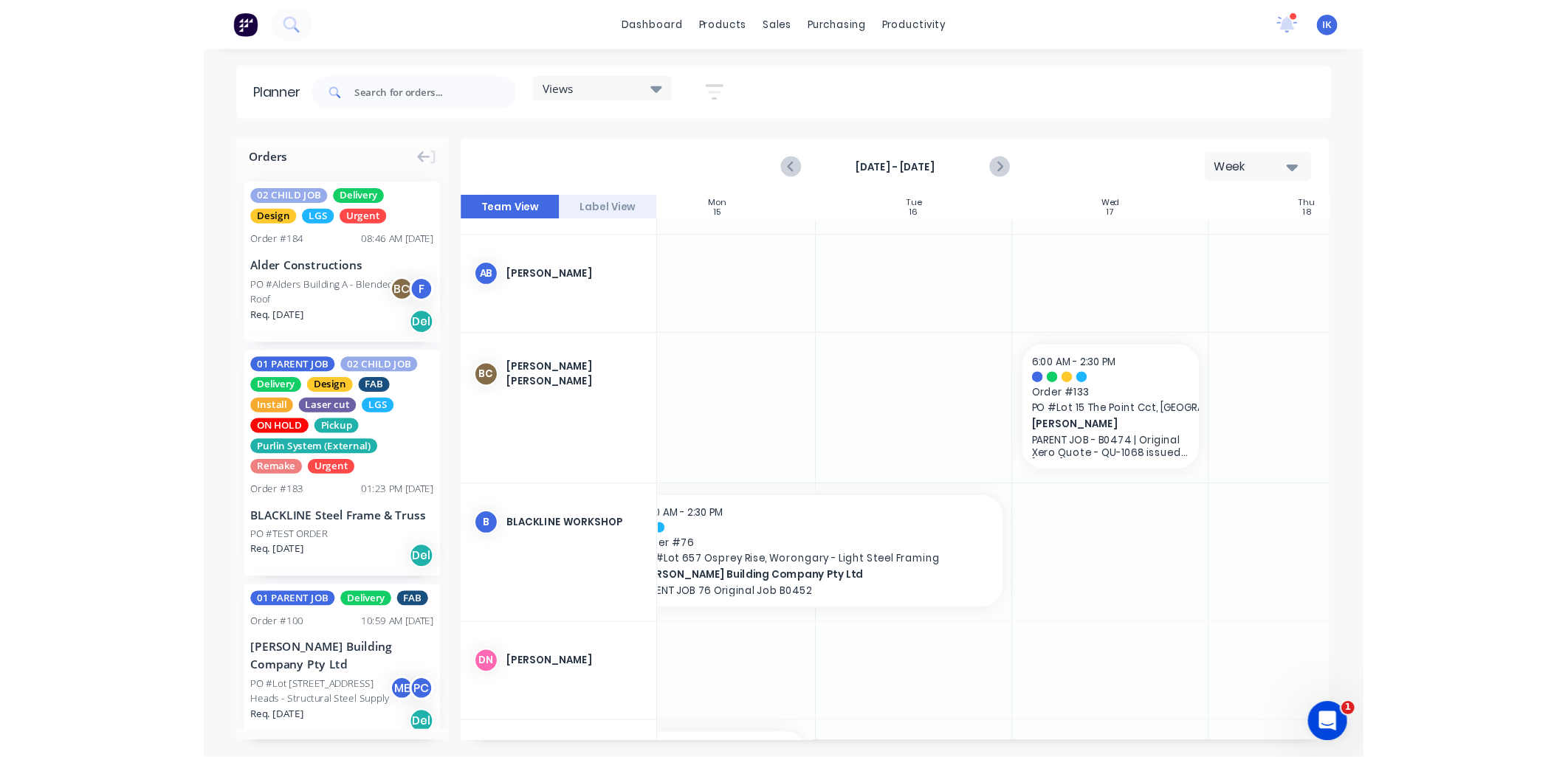
scroll to position [252, 117]
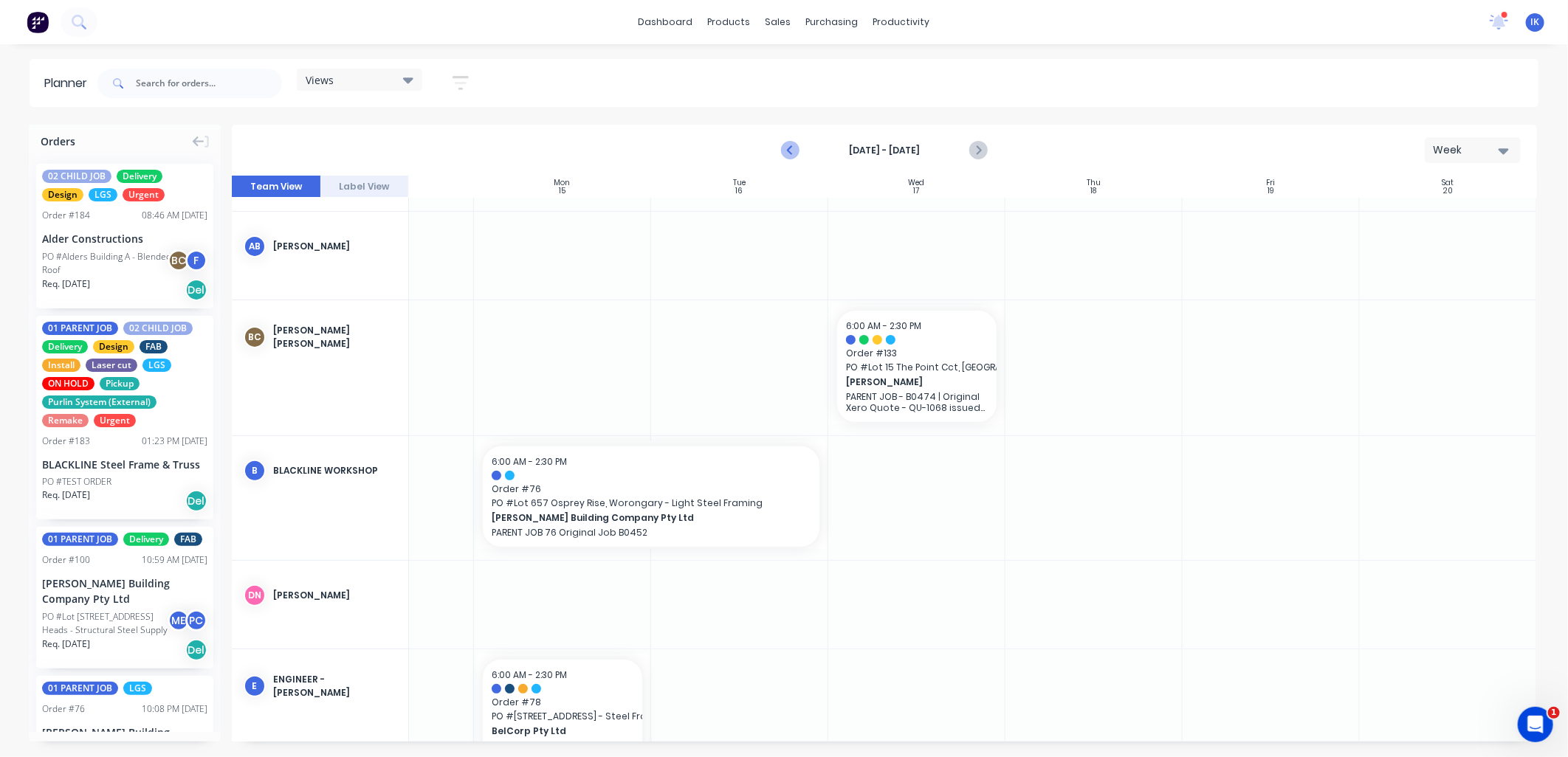
click at [785, 146] on icon "Previous page" at bounding box center [791, 151] width 18 height 18
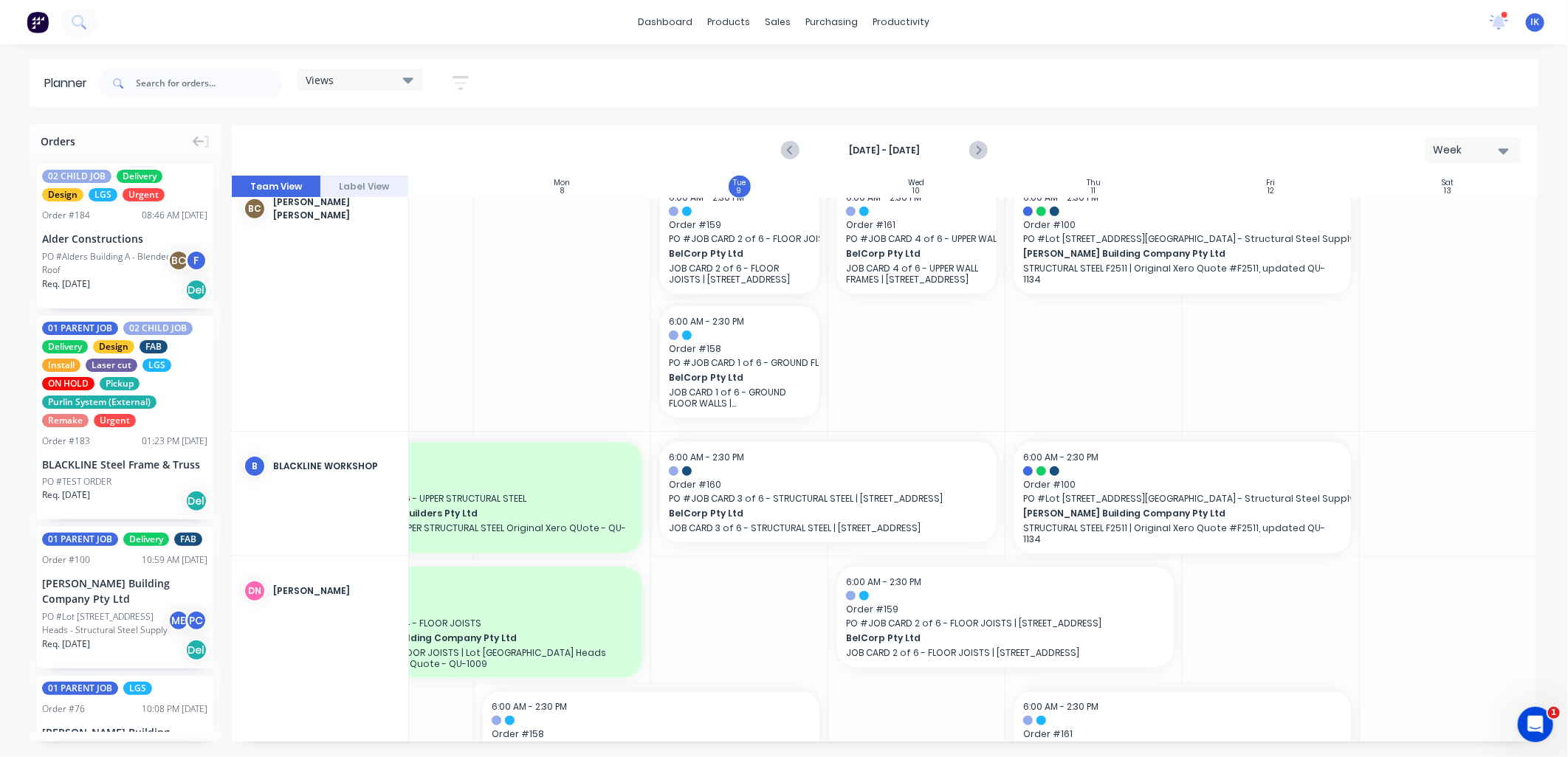
scroll to position [613, 0]
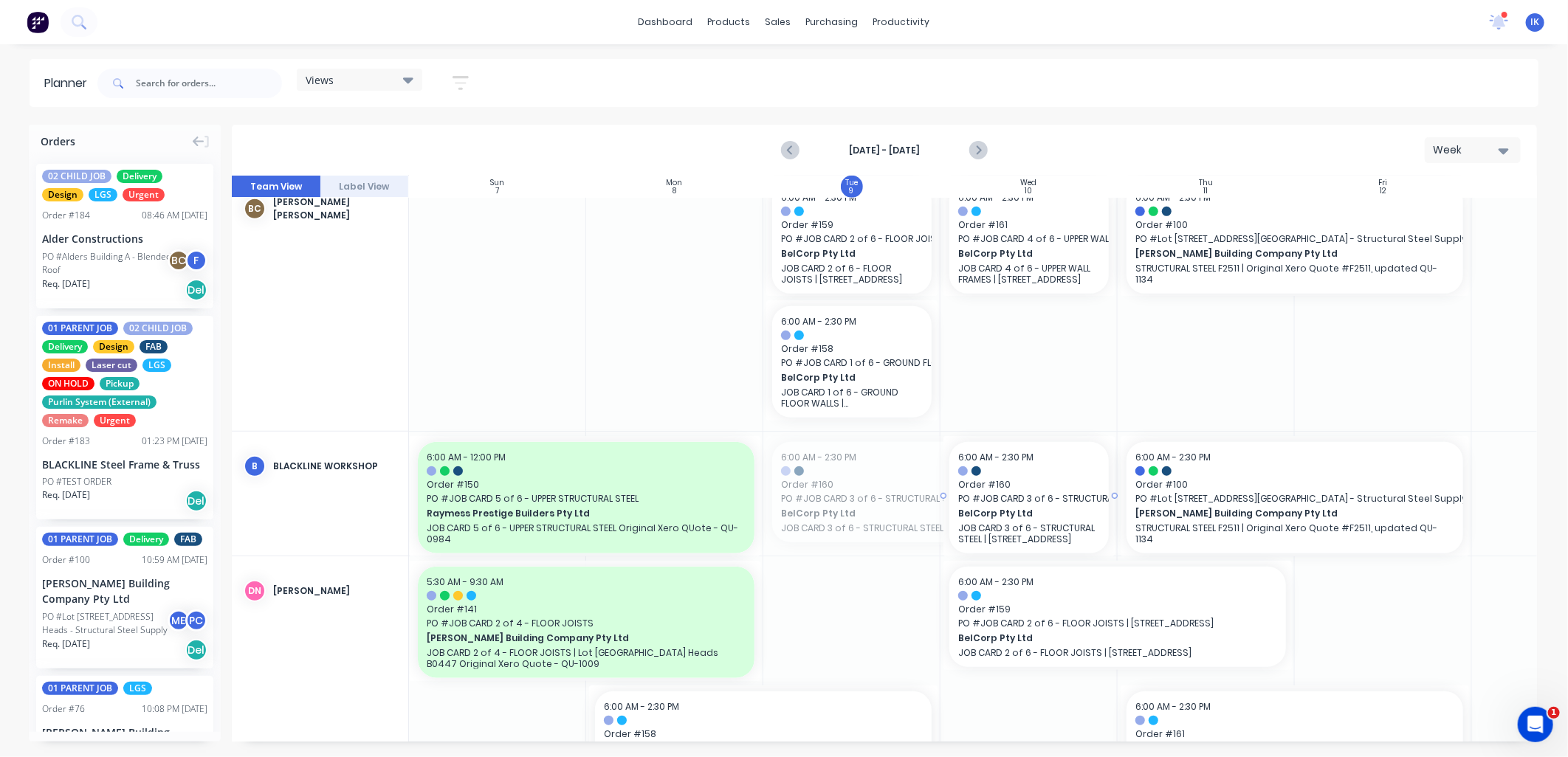
drag, startPoint x: 765, startPoint y: 492, endPoint x: 992, endPoint y: 498, distance: 227.1
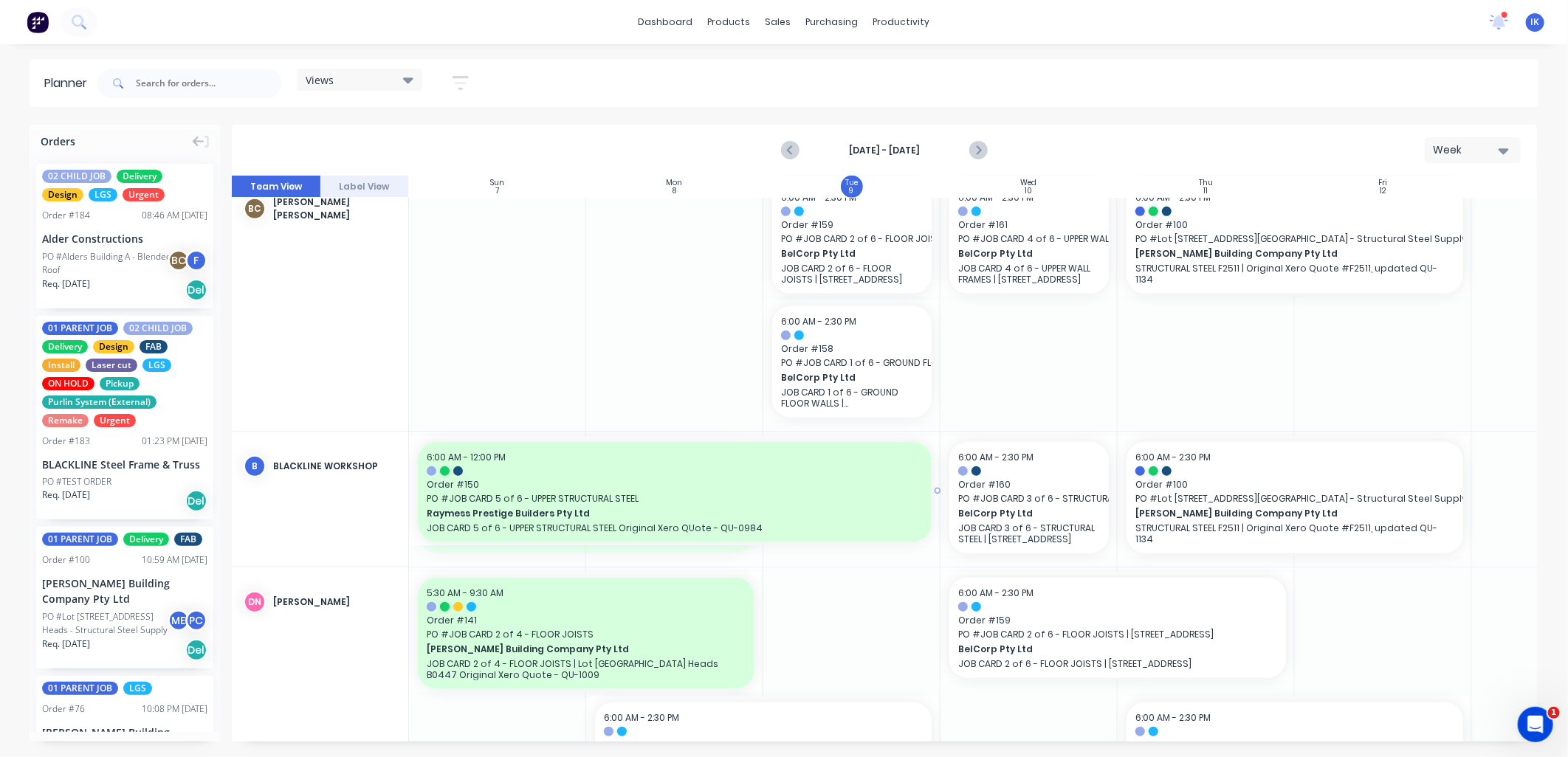
drag, startPoint x: 759, startPoint y: 491, endPoint x: 939, endPoint y: 493, distance: 180.0
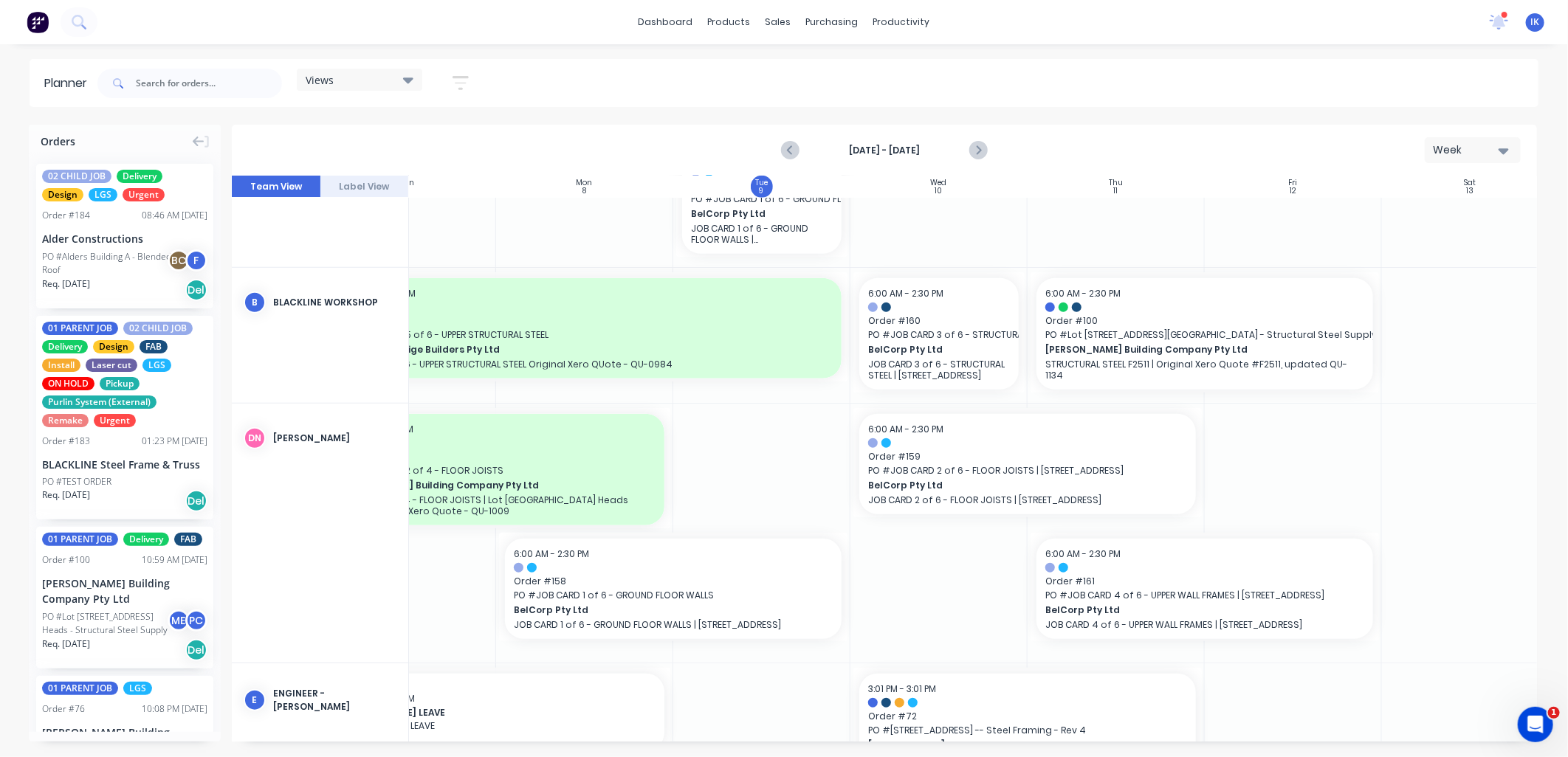
scroll to position [776, 117]
